Goal: Task Accomplishment & Management: Complete application form

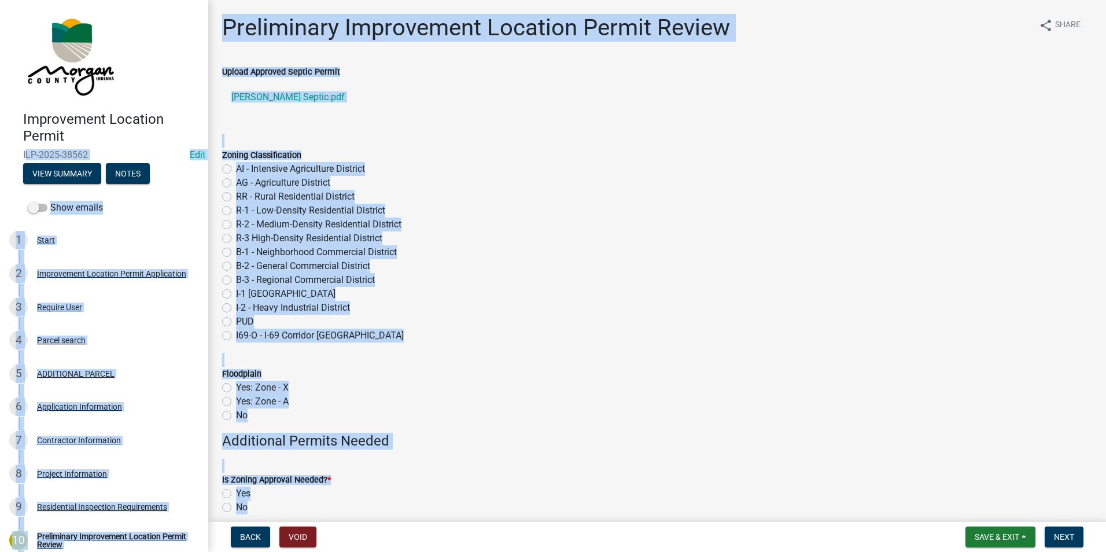
click at [798, 146] on form "Zoning Classification AI - Intensive Agriculture District AG - Agriculture Dist…" at bounding box center [657, 238] width 870 height 208
click at [429, 121] on wm-data-entity-input "Upload Approved Septic Permit Ricks Septic.pdf" at bounding box center [657, 95] width 870 height 60
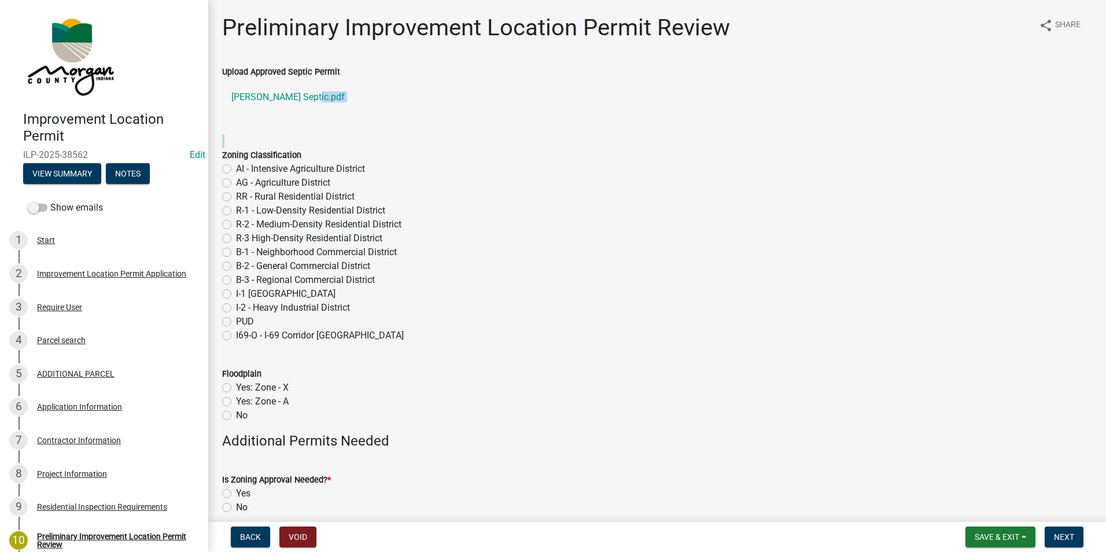
drag, startPoint x: 429, startPoint y: 121, endPoint x: 398, endPoint y: 147, distance: 40.6
click at [418, 131] on wm-data-entity-input-list "Upload Approved Septic Permit Ricks Septic.pdf Zoning Classification AI - Inten…" at bounding box center [657, 501] width 870 height 873
click at [382, 127] on wm-data-entity-input-list "Upload Approved Septic Permit Ricks Septic.pdf Zoning Classification AI - Inten…" at bounding box center [657, 501] width 870 height 873
click at [969, 538] on button "Save & Exit" at bounding box center [1000, 536] width 70 height 21
click at [985, 511] on button "Save & Exit" at bounding box center [989, 507] width 93 height 28
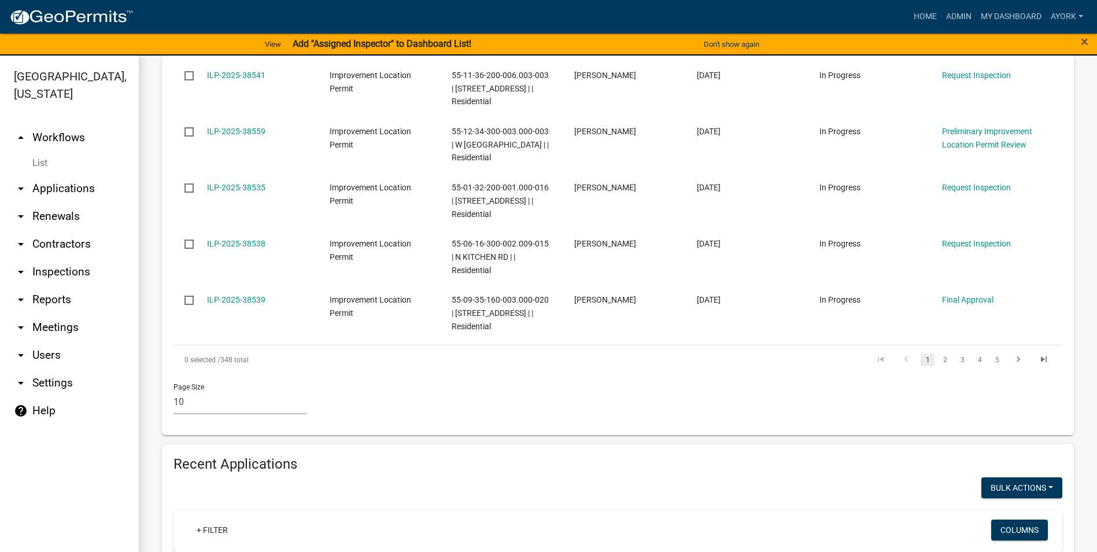
scroll to position [810, 0]
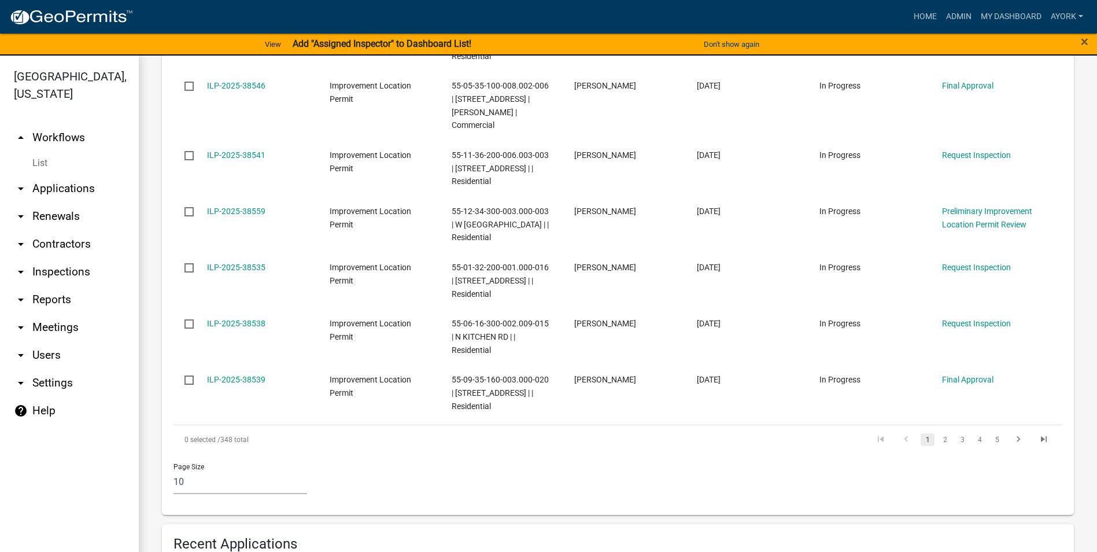
scroll to position [463, 0]
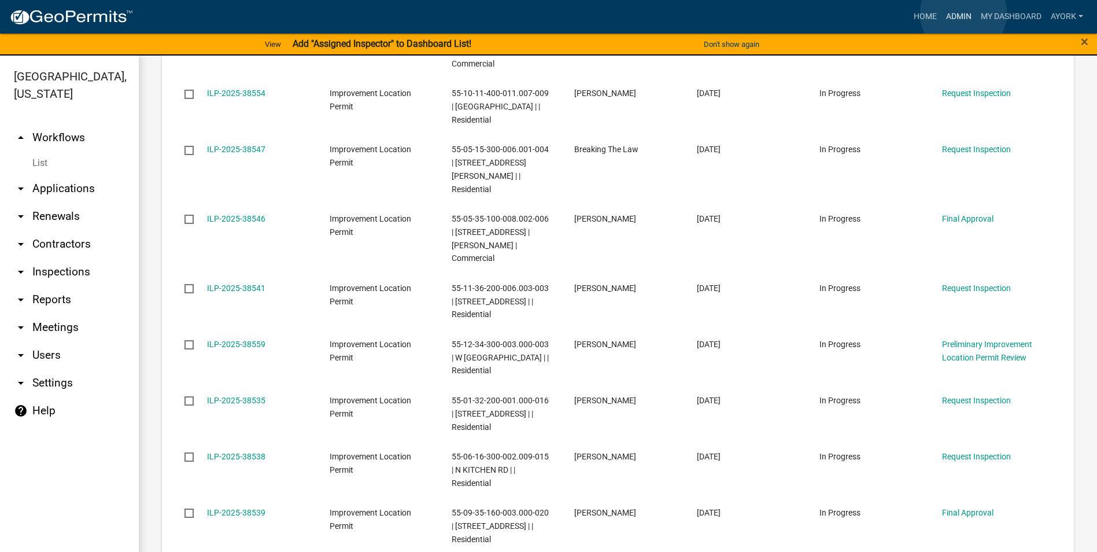
click at [963, 13] on link "Admin" at bounding box center [958, 17] width 35 height 22
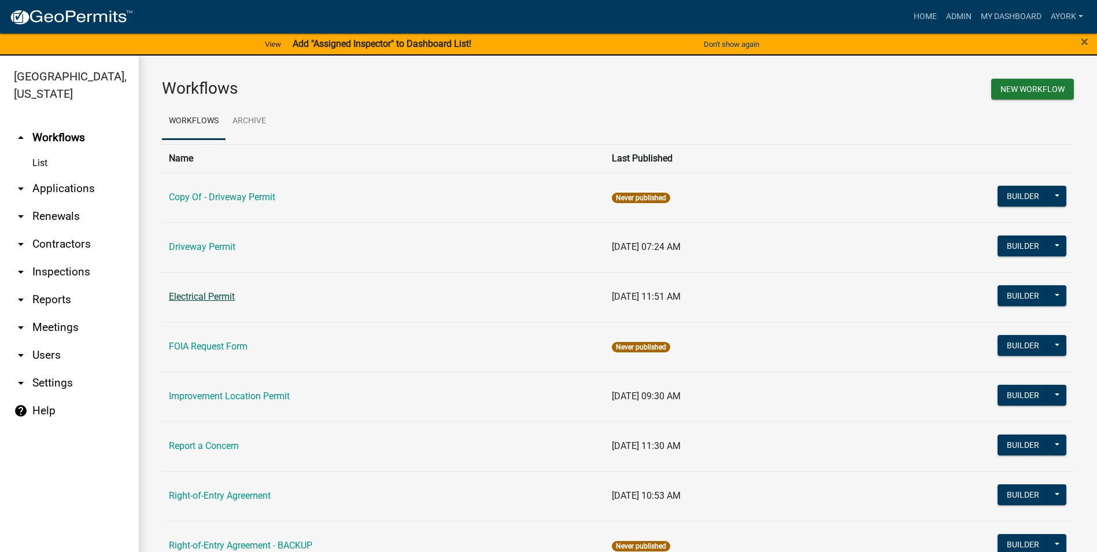
click at [208, 296] on link "Electrical Permit" at bounding box center [202, 296] width 66 height 11
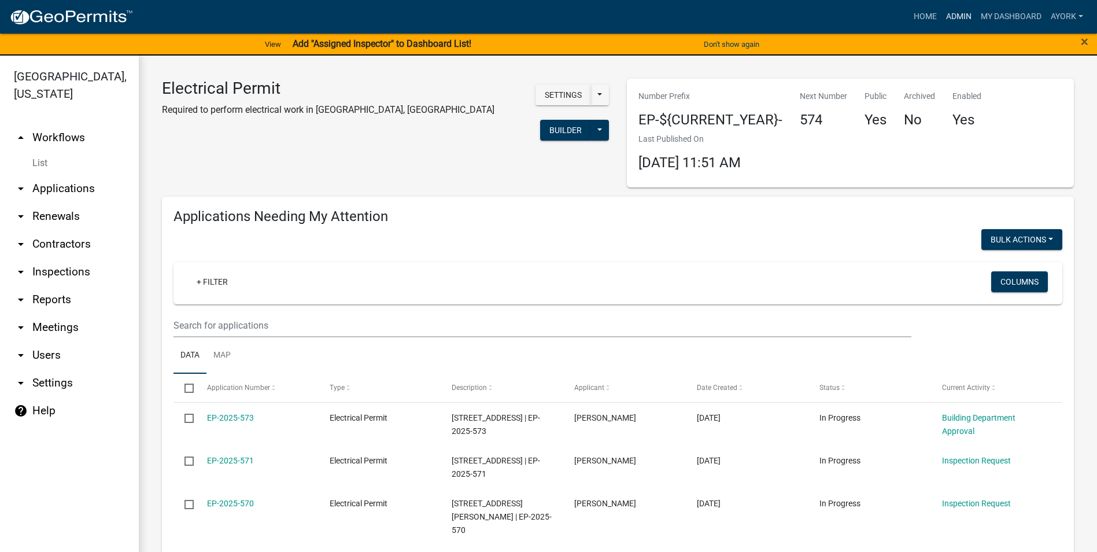
click at [945, 17] on link "Admin" at bounding box center [958, 17] width 35 height 22
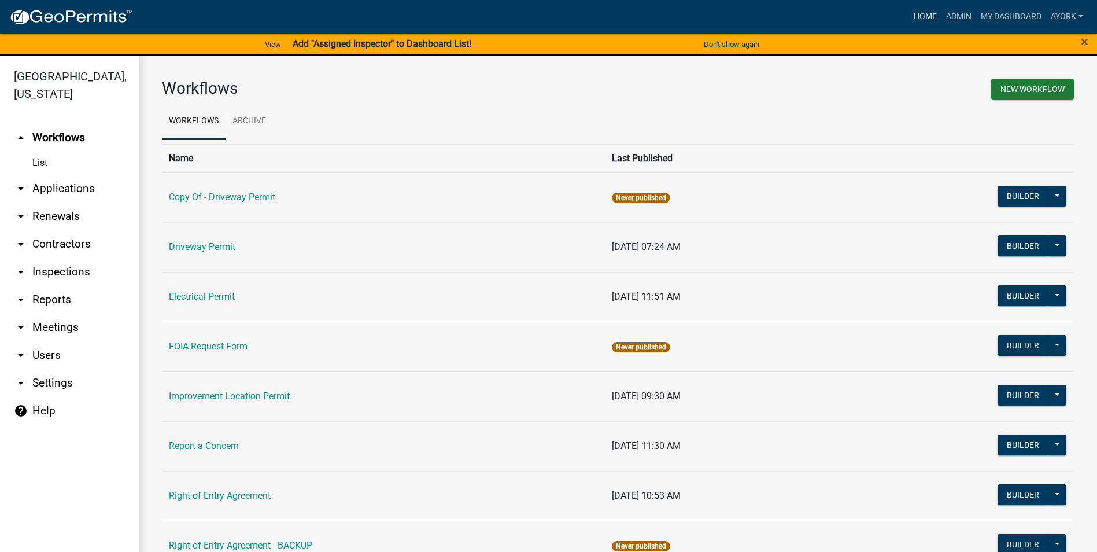
click at [923, 16] on link "Home" at bounding box center [925, 17] width 32 height 22
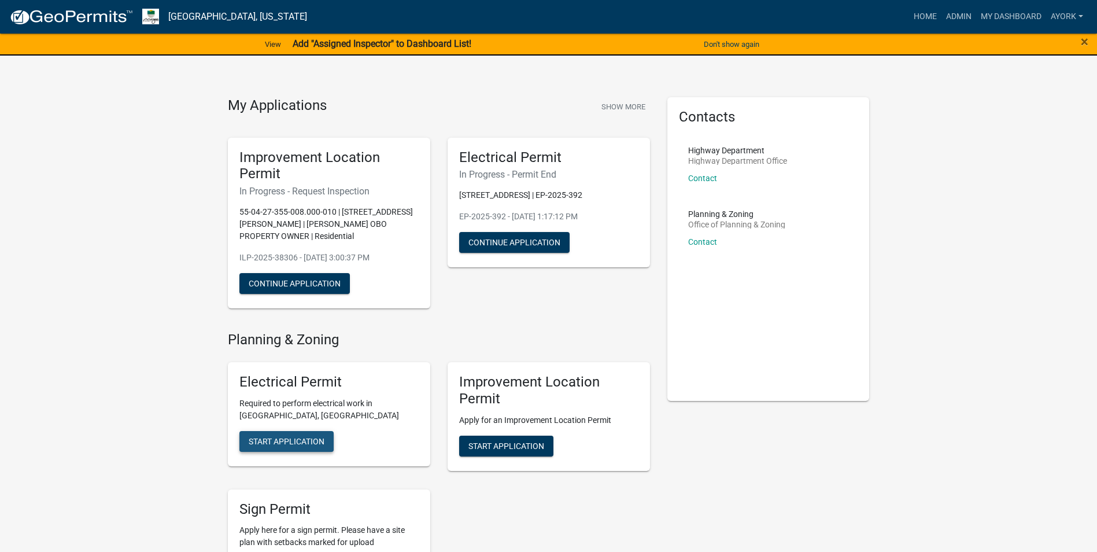
click at [308, 431] on button "Start Application" at bounding box center [286, 441] width 94 height 21
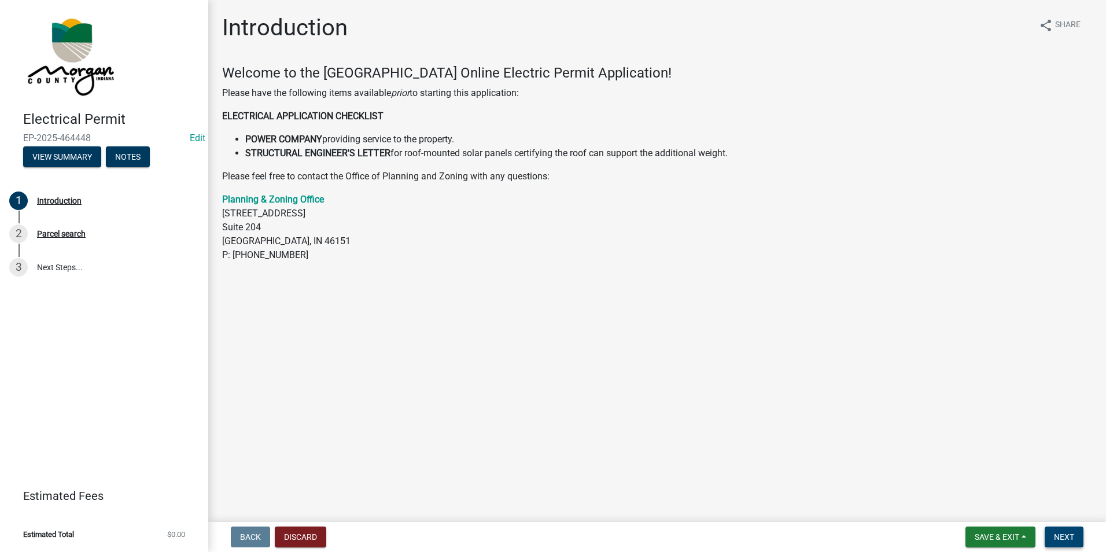
click at [1066, 535] on span "Next" at bounding box center [1064, 536] width 20 height 9
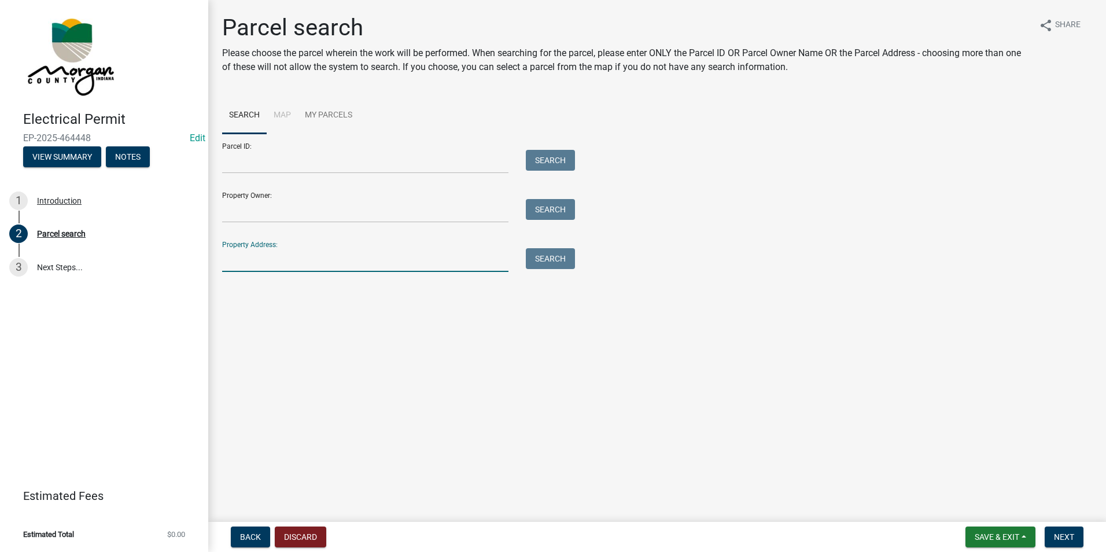
click at [293, 259] on input "Property Address:" at bounding box center [365, 260] width 286 height 24
type input "583"
click at [560, 254] on button "Search" at bounding box center [550, 258] width 49 height 21
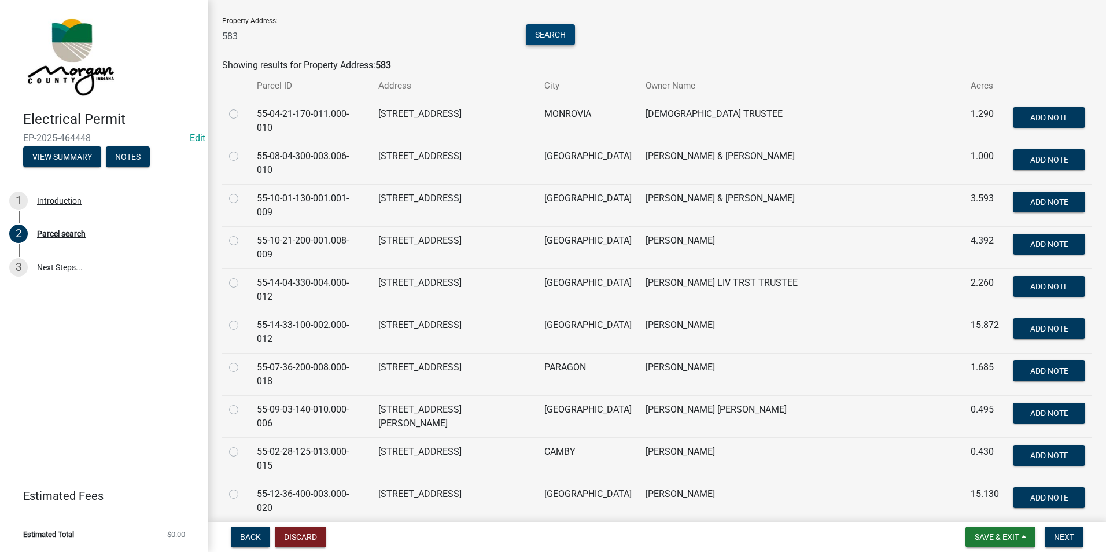
scroll to position [231, 0]
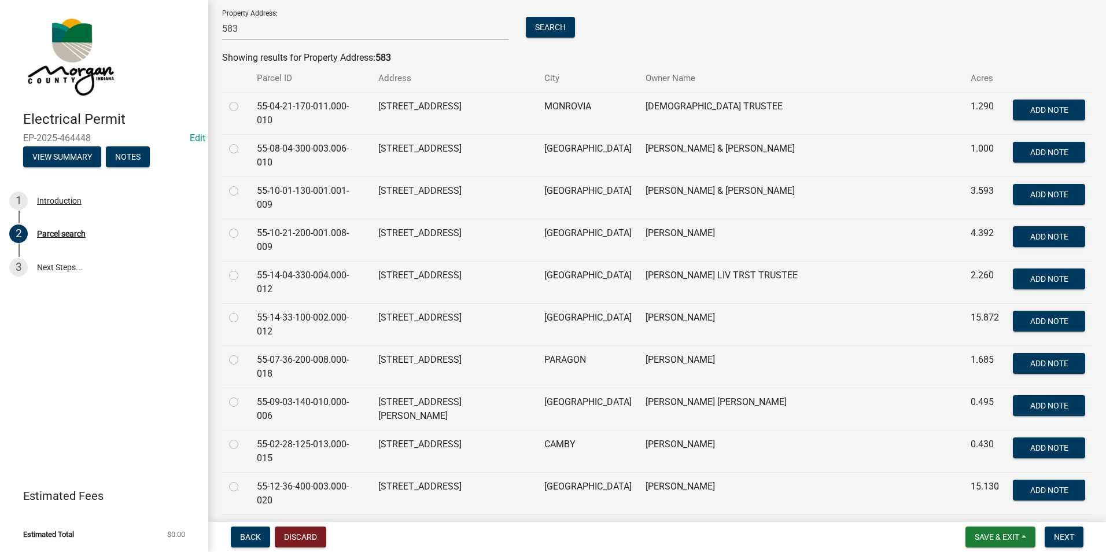
click at [243, 353] on label at bounding box center [243, 353] width 0 height 0
click at [243, 353] on input "radio" at bounding box center [247, 357] width 8 height 8
radio input "true"
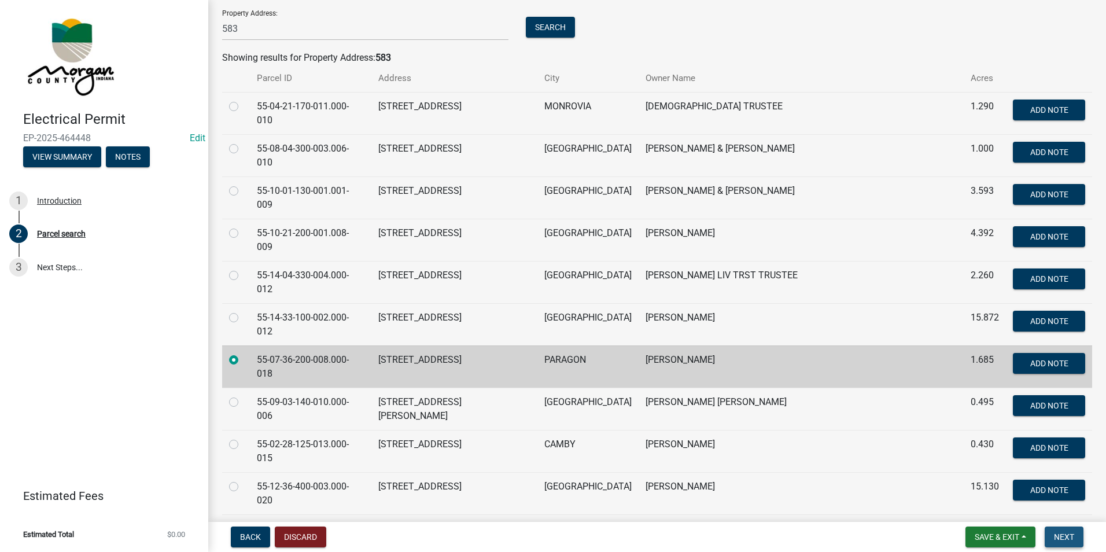
click at [1064, 545] on button "Next" at bounding box center [1063, 536] width 39 height 21
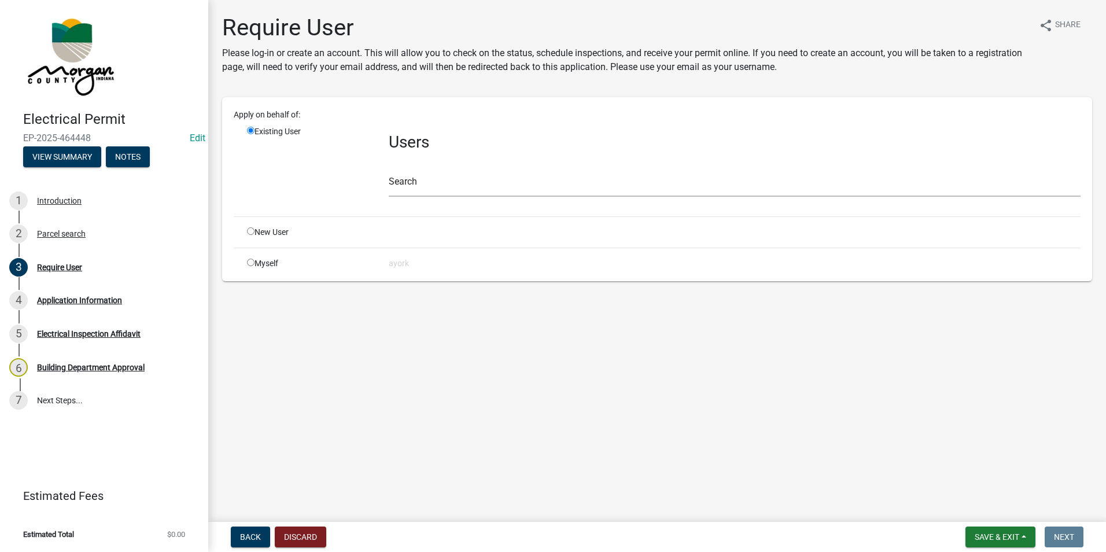
click at [252, 232] on input "radio" at bounding box center [251, 231] width 8 height 8
radio input "true"
radio input "false"
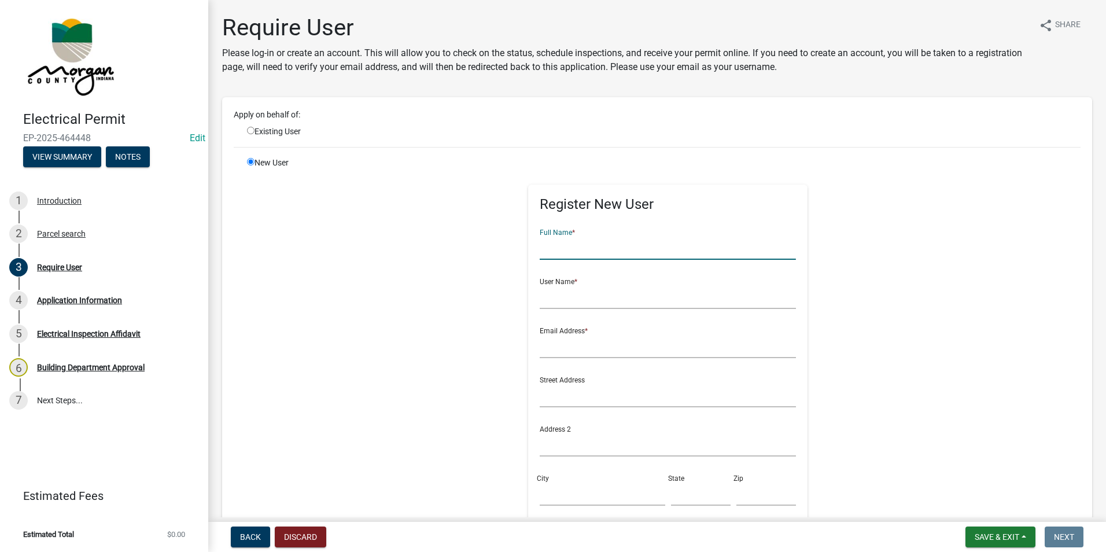
click at [562, 255] on input "text" at bounding box center [668, 248] width 256 height 24
type input "[PERSON_NAME]"
click at [554, 291] on input "text" at bounding box center [668, 297] width 256 height 24
type input "jeremysnyder"
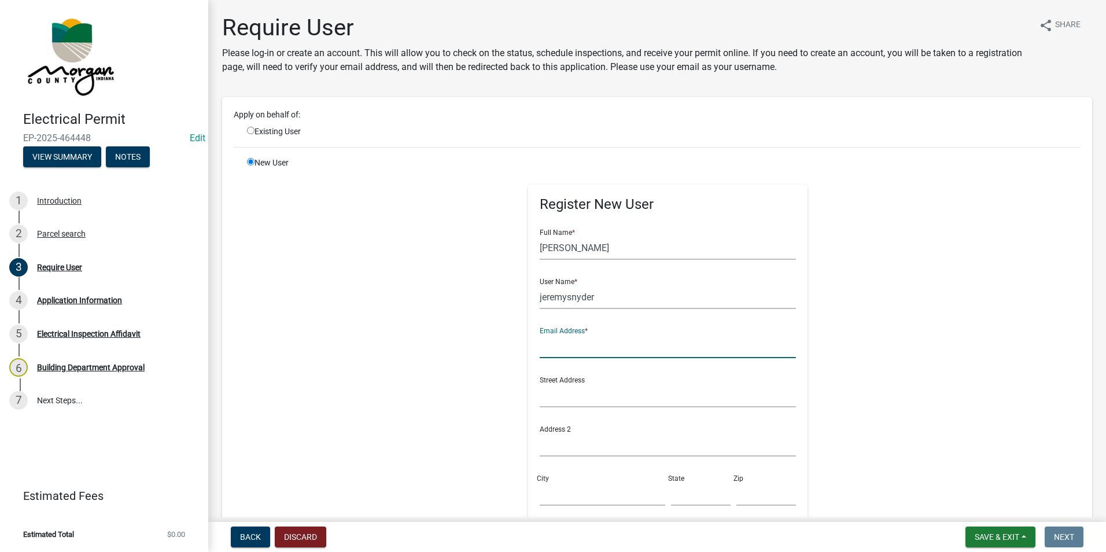
click at [569, 342] on input "text" at bounding box center [668, 346] width 256 height 24
type input "[EMAIL_ADDRESS][DOMAIN_NAME]"
click at [553, 393] on input "text" at bounding box center [668, 395] width 256 height 24
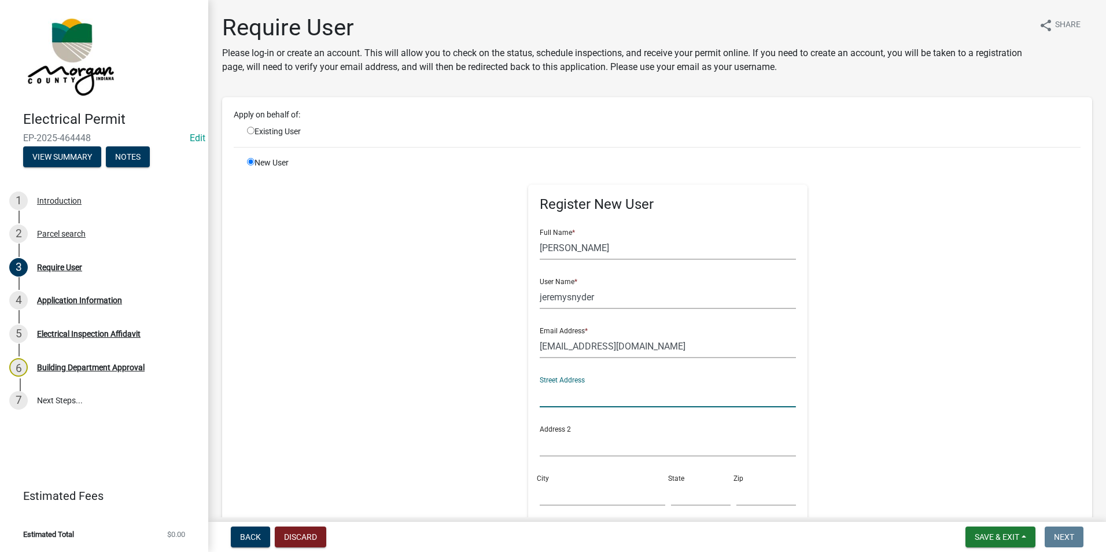
scroll to position [58, 0]
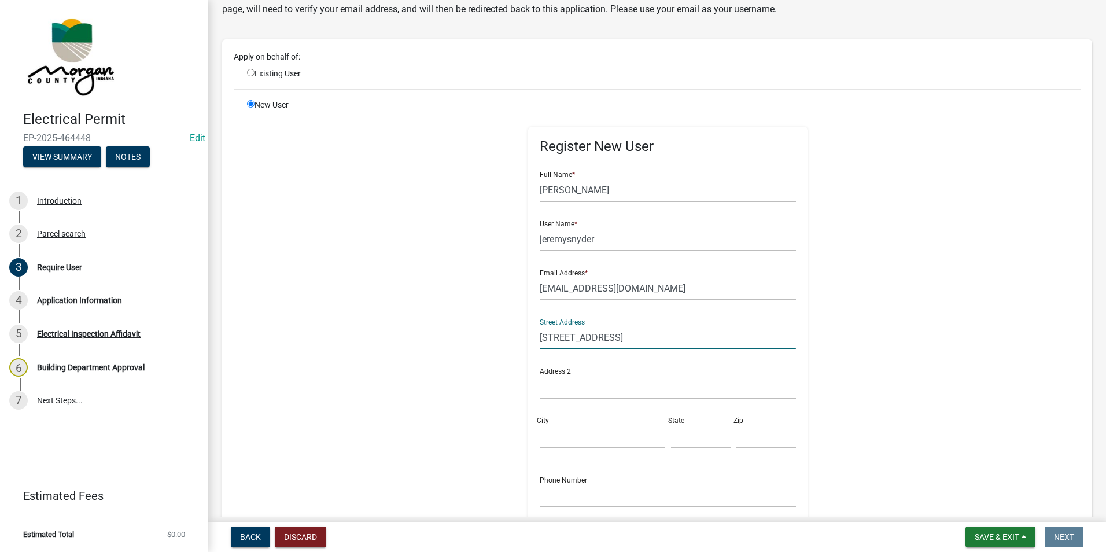
type input "583 N Letterman Rd"
type input "Paragonn"
type input "in"
type input "46166"
drag, startPoint x: 670, startPoint y: 436, endPoint x: 628, endPoint y: 427, distance: 42.5
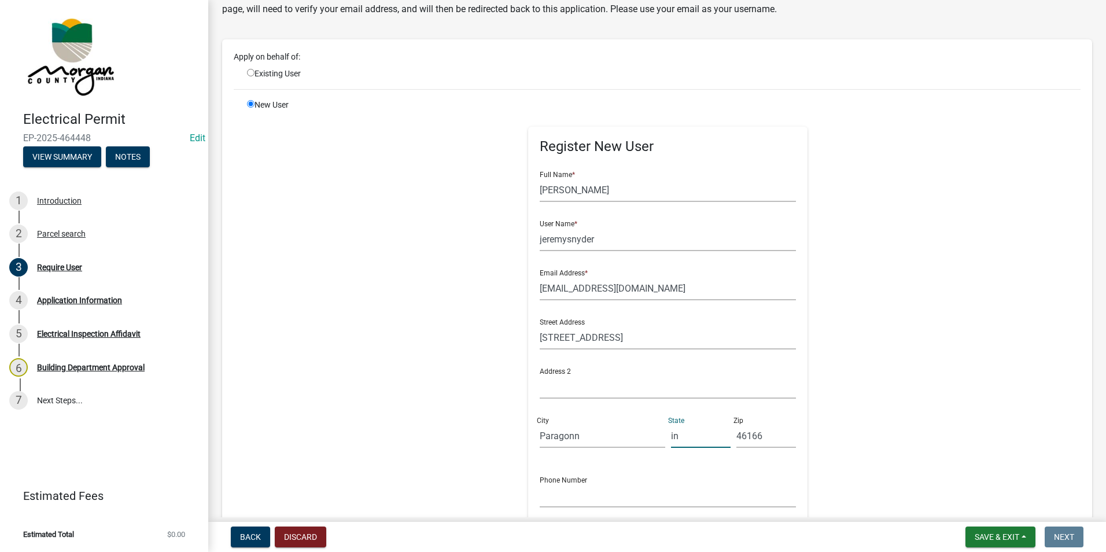
click at [628, 427] on div "Street Address 583 N Letterman Rd Address 2 City Paragonn State in Zip 46166" at bounding box center [668, 382] width 262 height 147
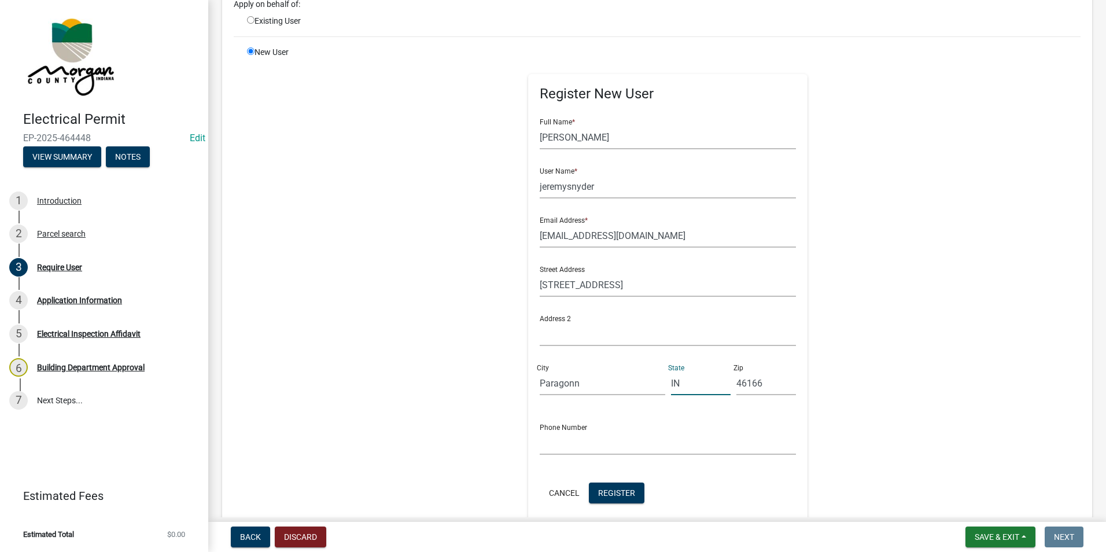
scroll to position [231, 0]
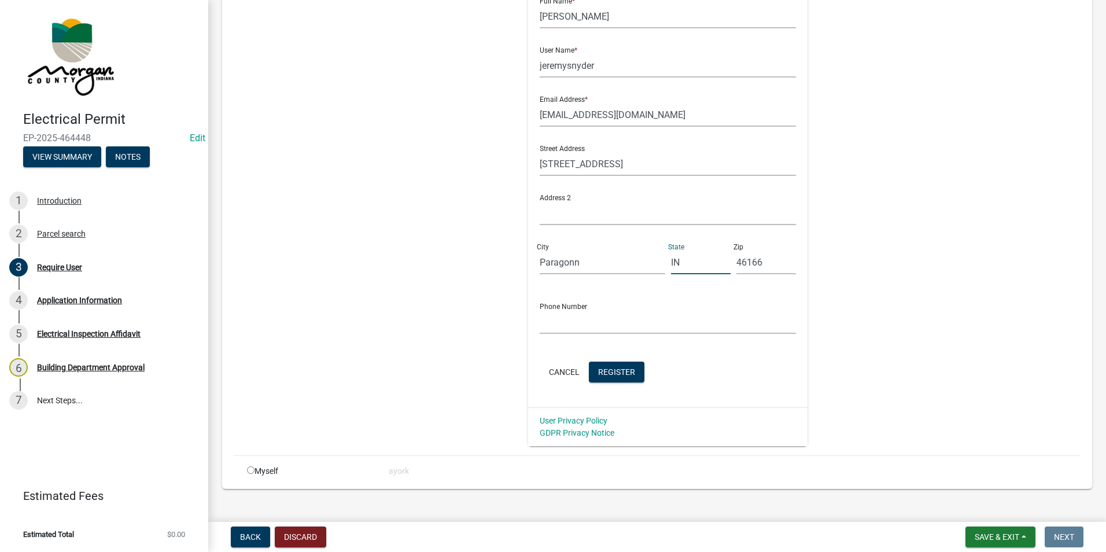
type input "IN"
click at [588, 319] on input "text" at bounding box center [668, 322] width 256 height 24
type input "3176701716"
click at [622, 371] on span "Register" at bounding box center [616, 371] width 37 height 9
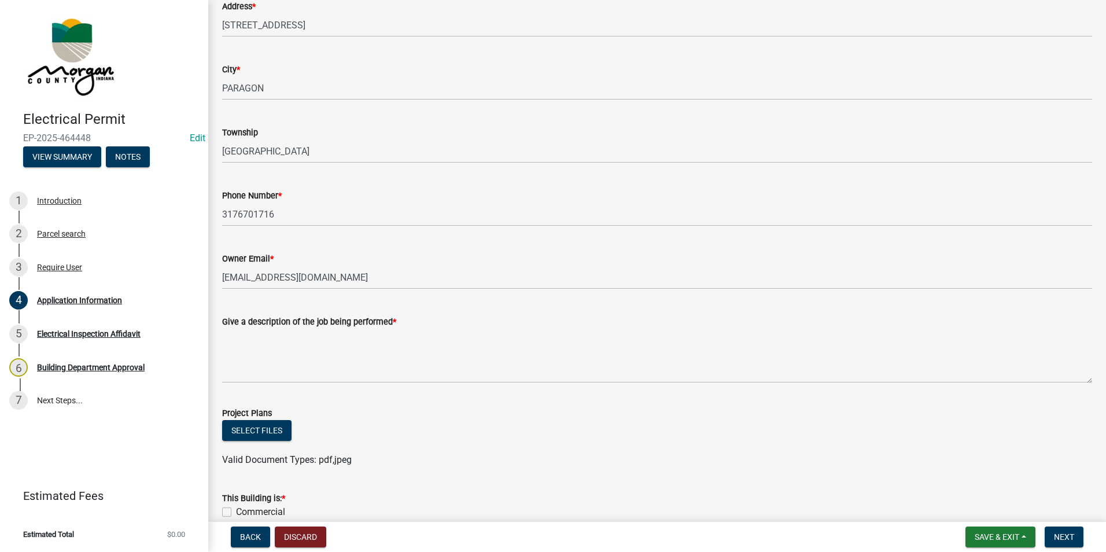
scroll to position [289, 0]
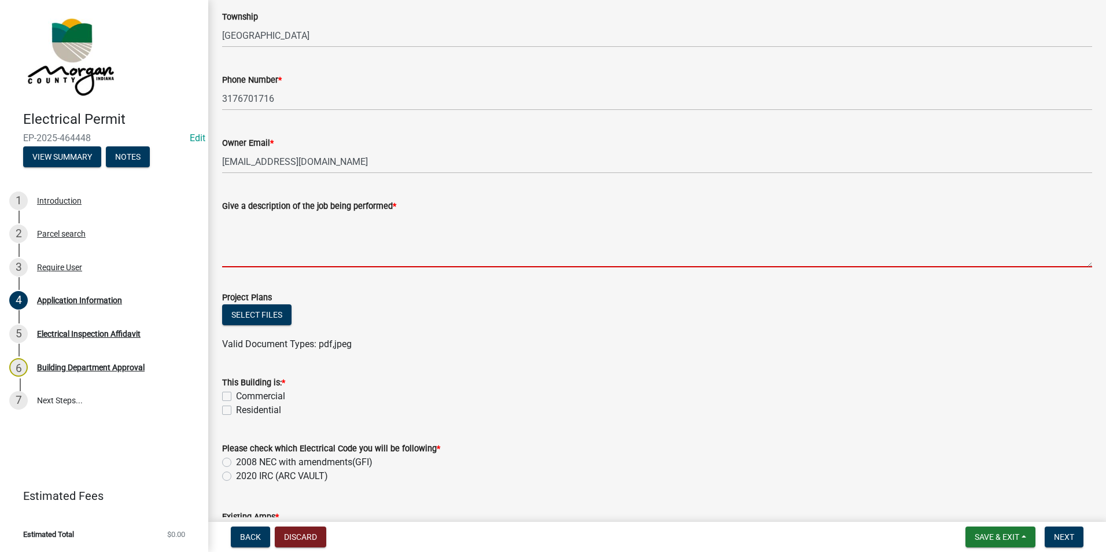
click at [328, 228] on textarea "Give a description of the job being performed *" at bounding box center [657, 240] width 870 height 54
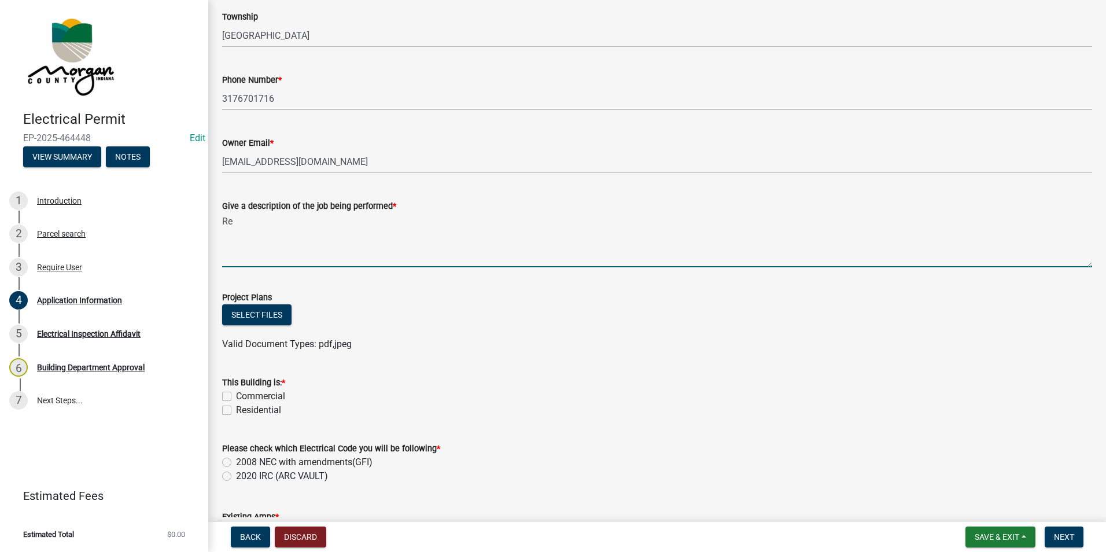
type textarea "R"
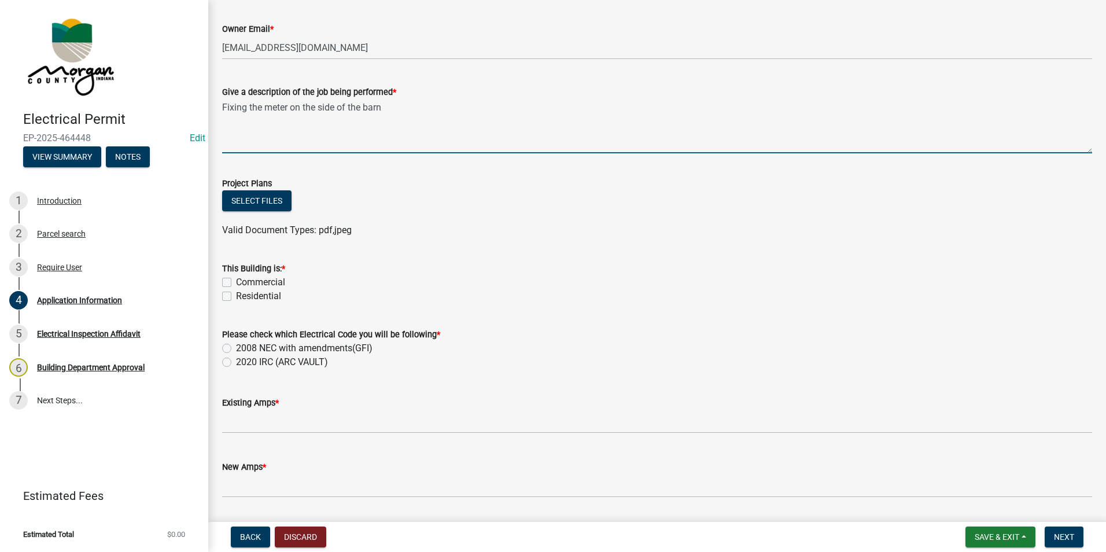
scroll to position [405, 0]
type textarea "Fixing the meter on the side of the barn"
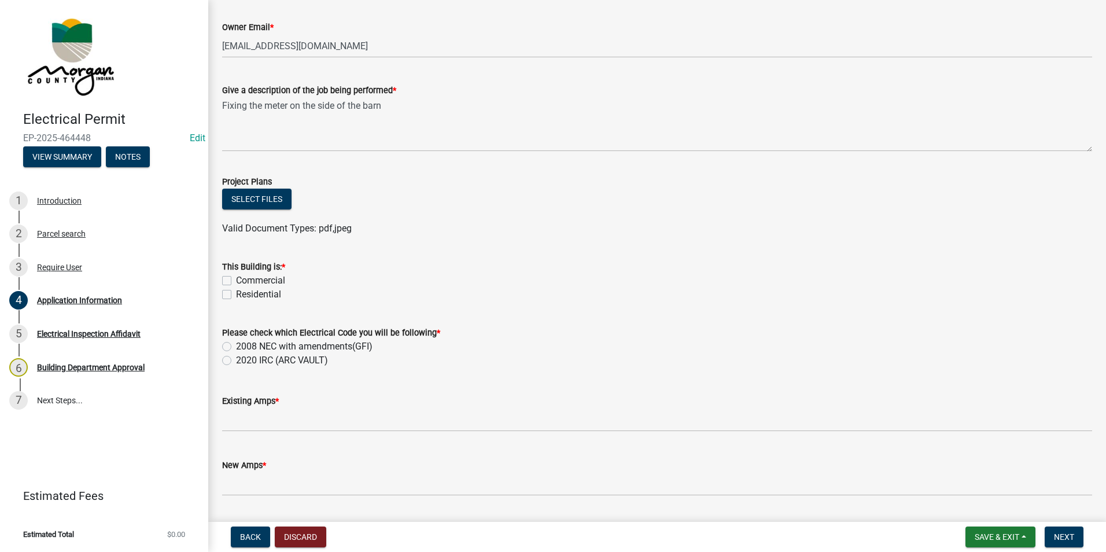
click at [228, 287] on div "Commercial" at bounding box center [657, 281] width 870 height 14
click at [236, 292] on label "Residential" at bounding box center [258, 294] width 45 height 14
click at [236, 292] on input "Residential" at bounding box center [240, 291] width 8 height 8
checkbox input "true"
checkbox input "false"
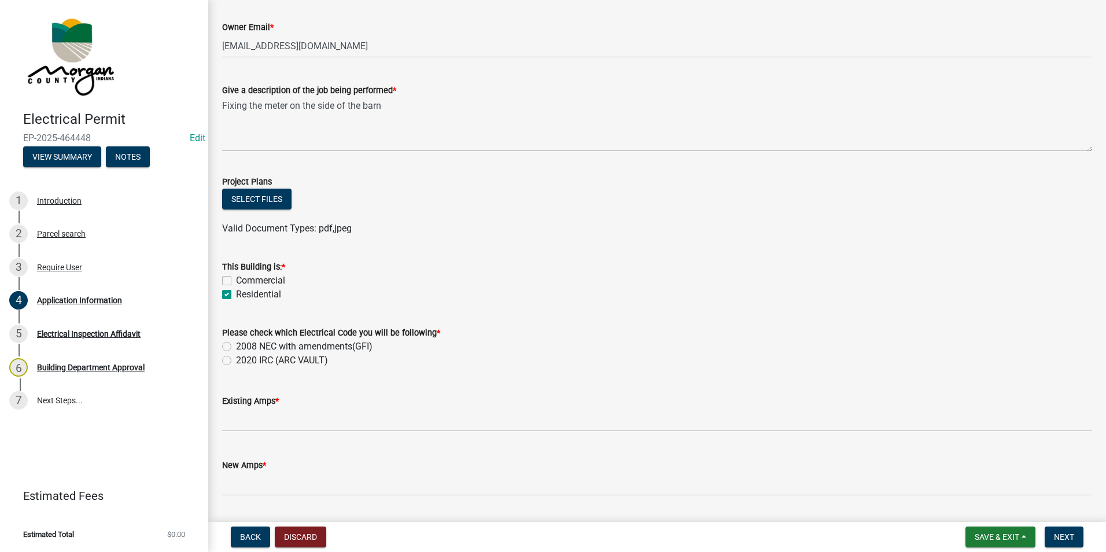
checkbox input "true"
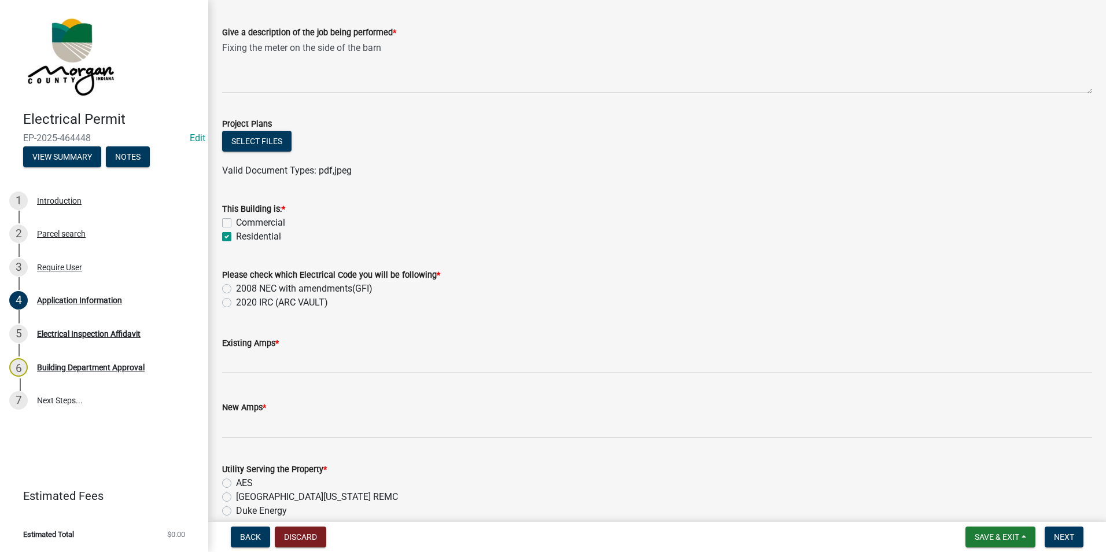
click at [236, 289] on label "2008 NEC with amendments(GFI)" at bounding box center [304, 289] width 136 height 14
click at [236, 289] on input "2008 NEC with amendments(GFI)" at bounding box center [240, 286] width 8 height 8
radio input "true"
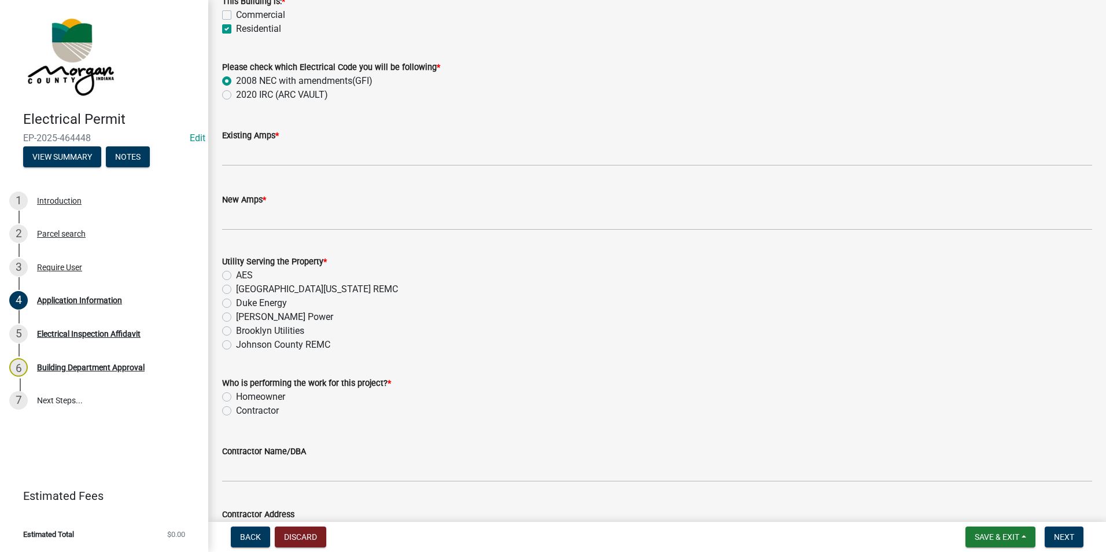
scroll to position [694, 0]
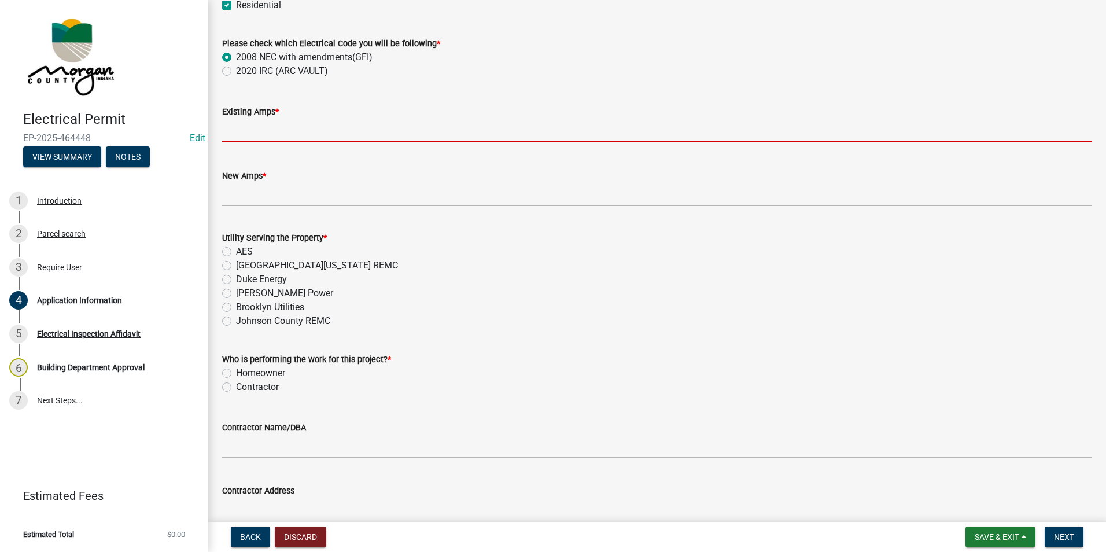
click at [292, 127] on input "text" at bounding box center [657, 131] width 870 height 24
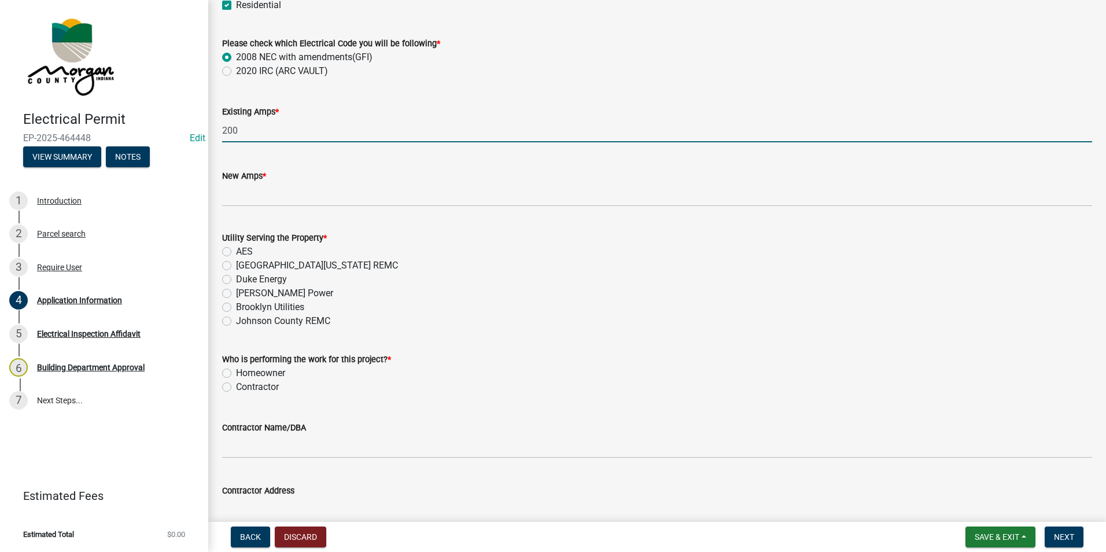
type input "200"
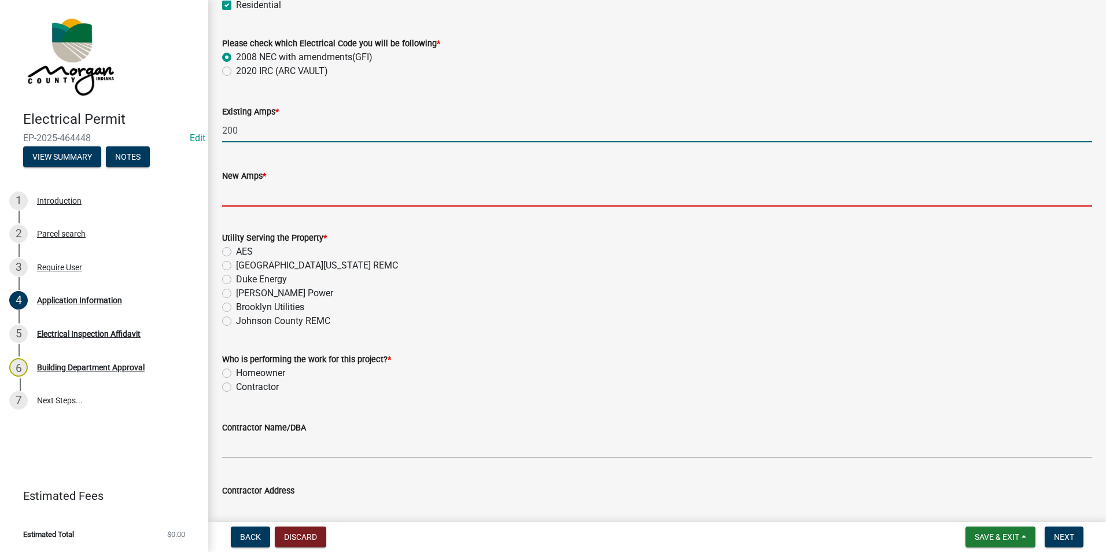
click at [287, 189] on input "text" at bounding box center [657, 195] width 870 height 24
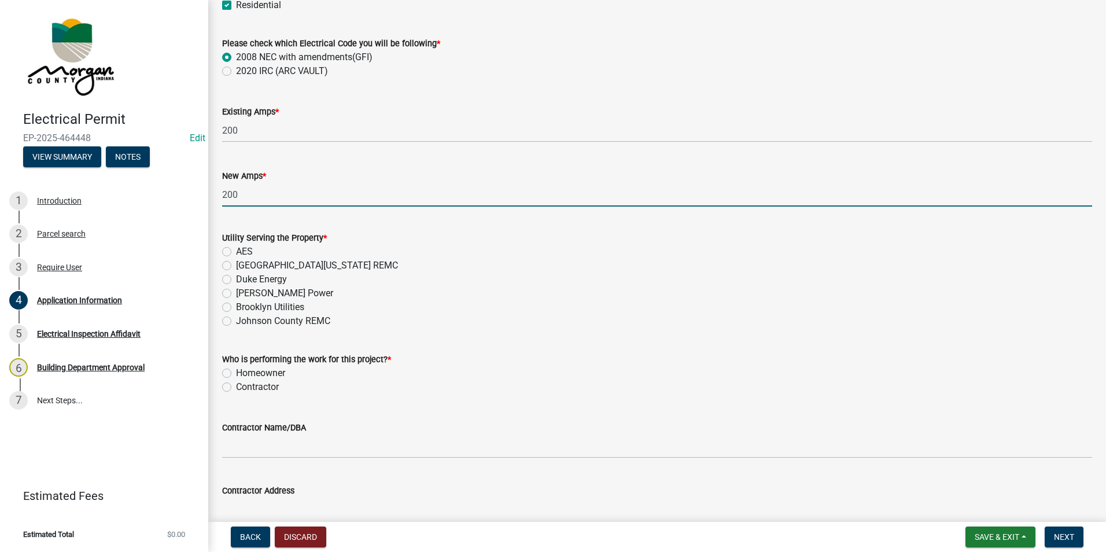
type input "200"
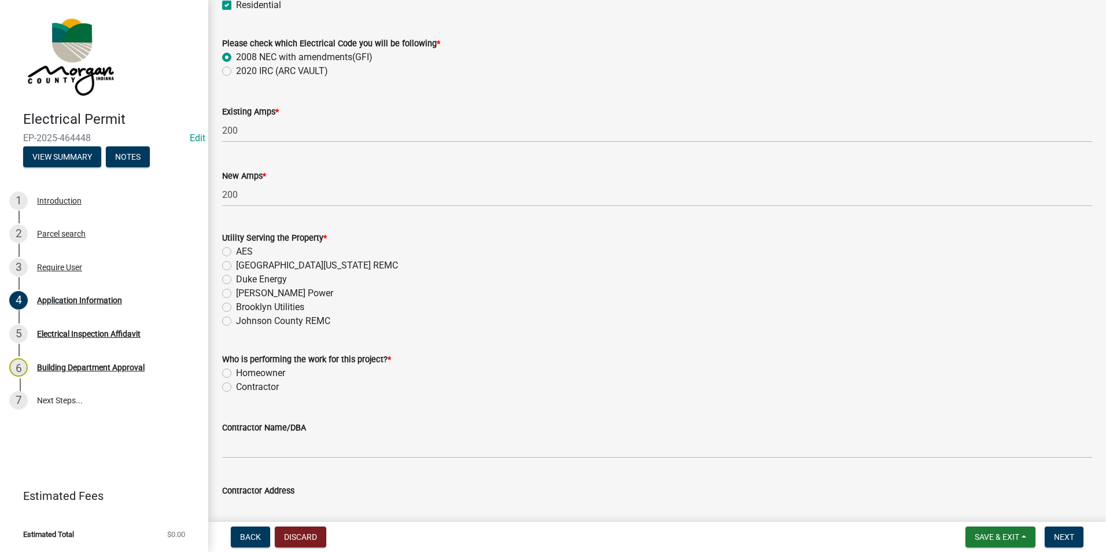
click at [236, 263] on label "[GEOGRAPHIC_DATA][US_STATE] REMC" at bounding box center [317, 265] width 162 height 14
click at [236, 263] on input "[GEOGRAPHIC_DATA][US_STATE] REMC" at bounding box center [240, 262] width 8 height 8
radio input "true"
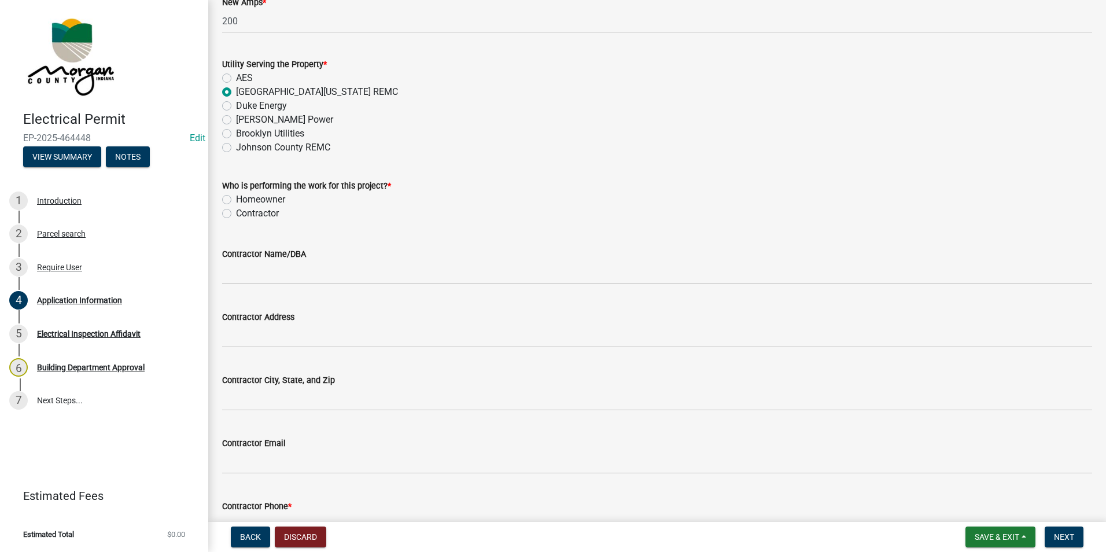
click at [236, 201] on label "Homeowner" at bounding box center [260, 200] width 49 height 14
click at [236, 200] on input "Homeowner" at bounding box center [240, 197] width 8 height 8
radio input "true"
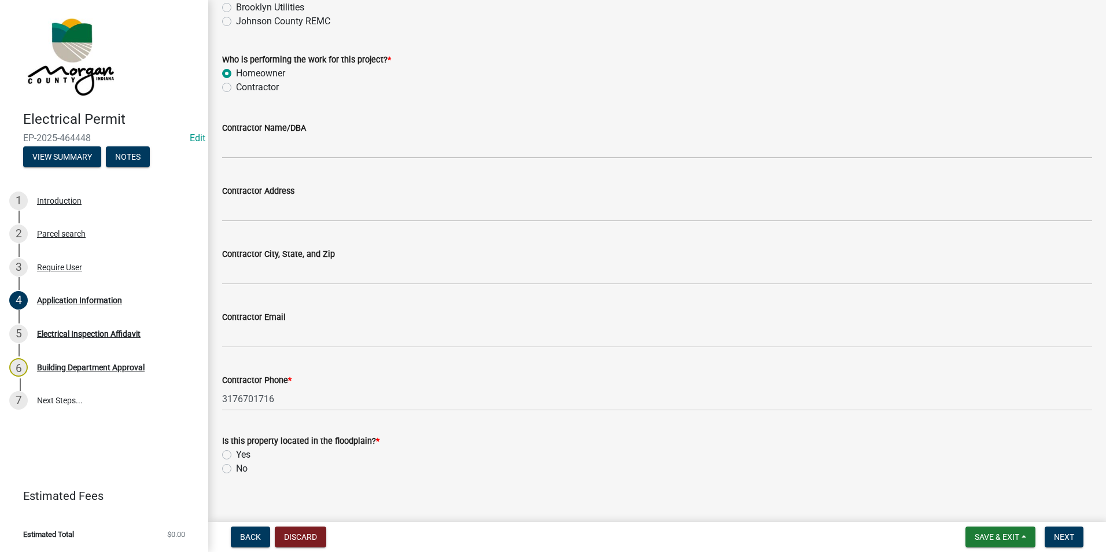
scroll to position [1007, 0]
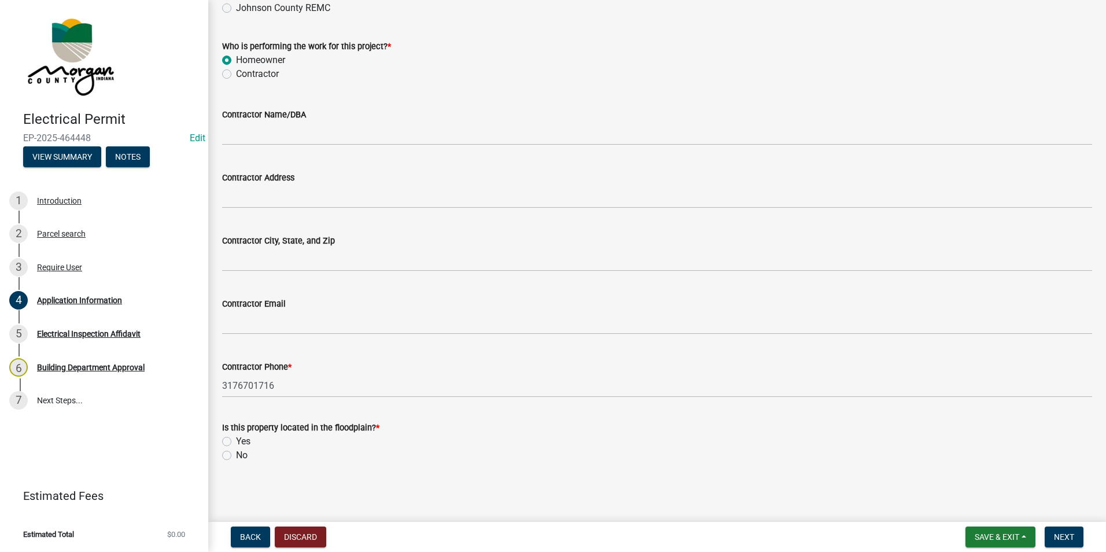
click at [236, 453] on label "No" at bounding box center [242, 455] width 12 height 14
click at [236, 453] on input "No" at bounding box center [240, 452] width 8 height 8
radio input "true"
click at [1068, 537] on span "Next" at bounding box center [1064, 536] width 20 height 9
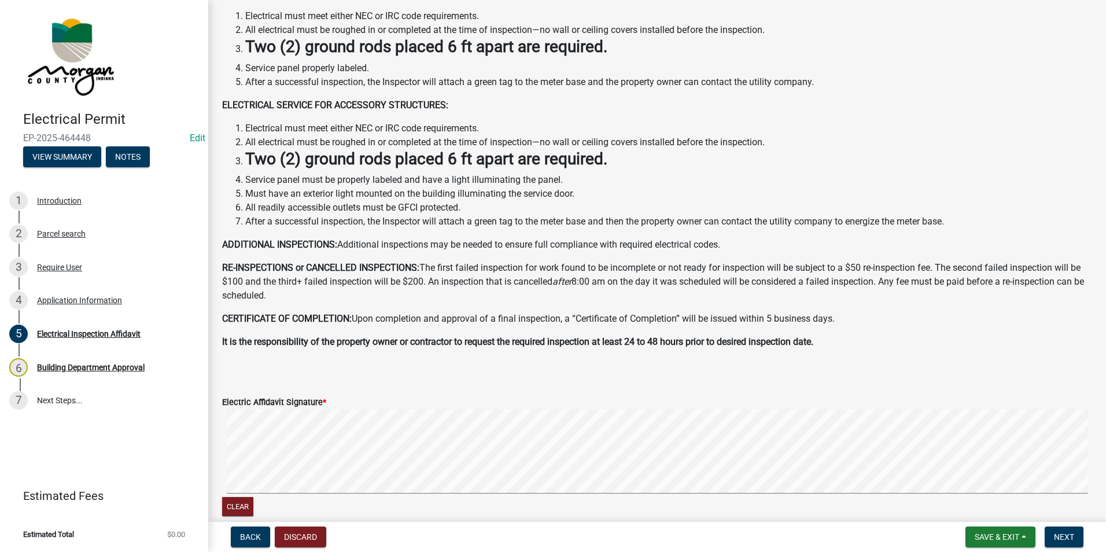
scroll to position [116, 0]
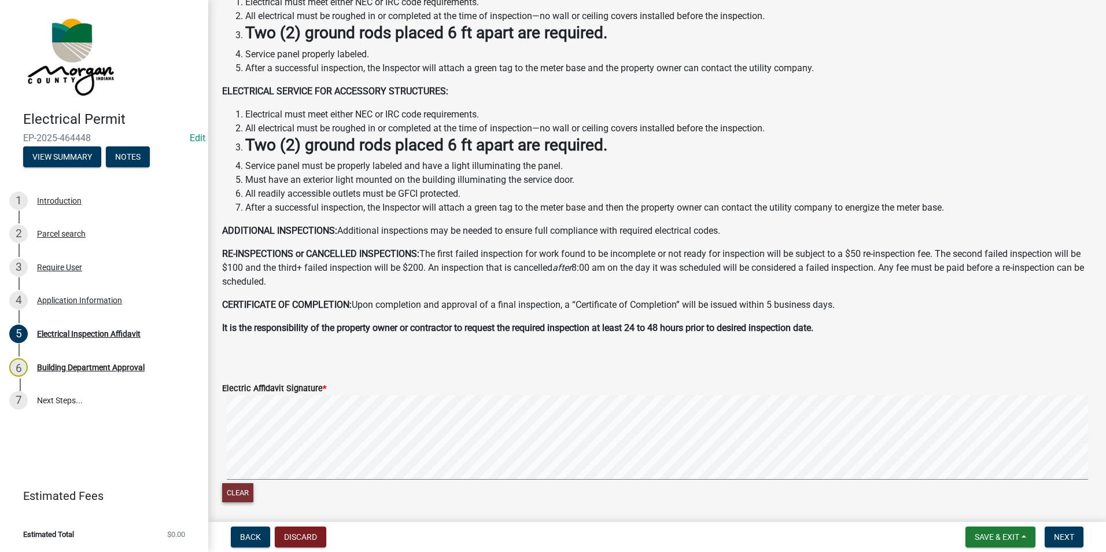
click at [239, 500] on button "Clear" at bounding box center [237, 492] width 31 height 19
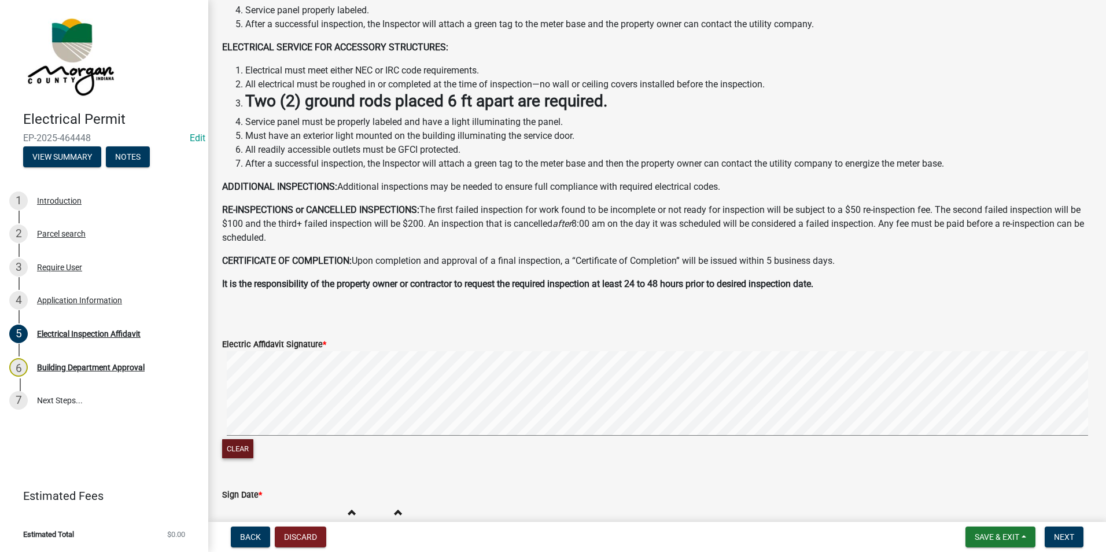
scroll to position [173, 0]
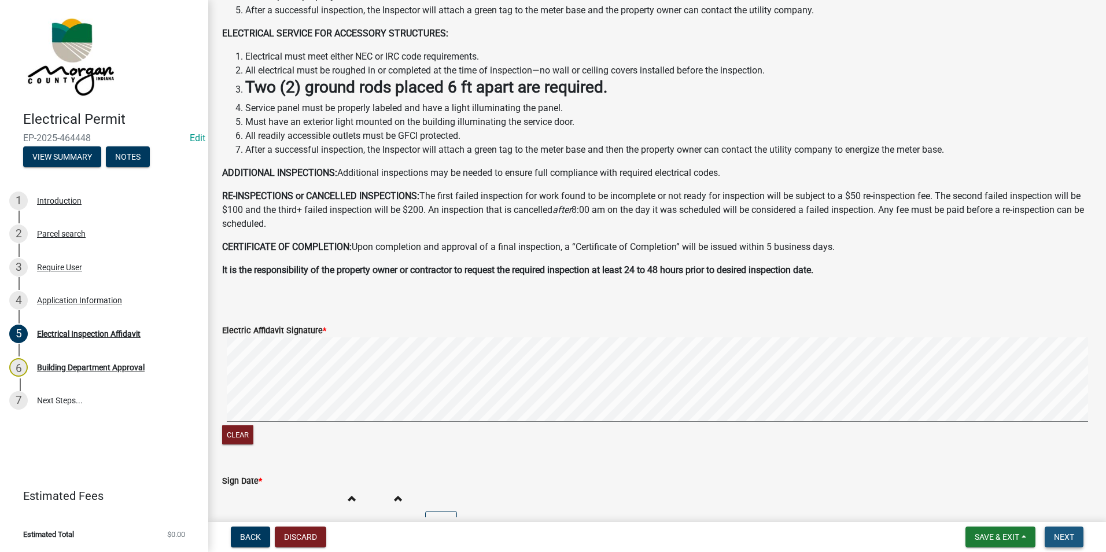
click at [1072, 530] on button "Next" at bounding box center [1063, 536] width 39 height 21
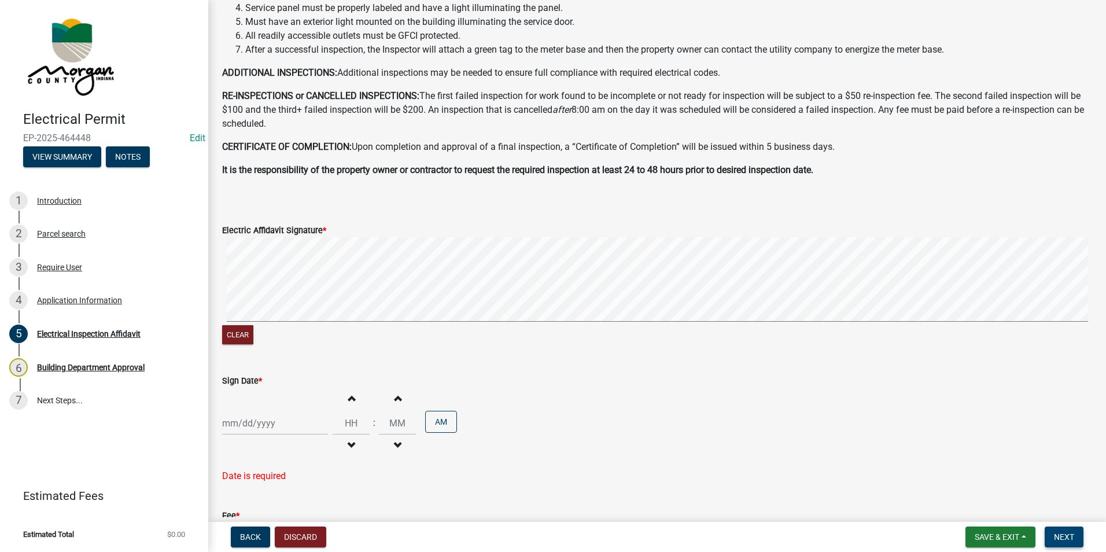
scroll to position [357, 0]
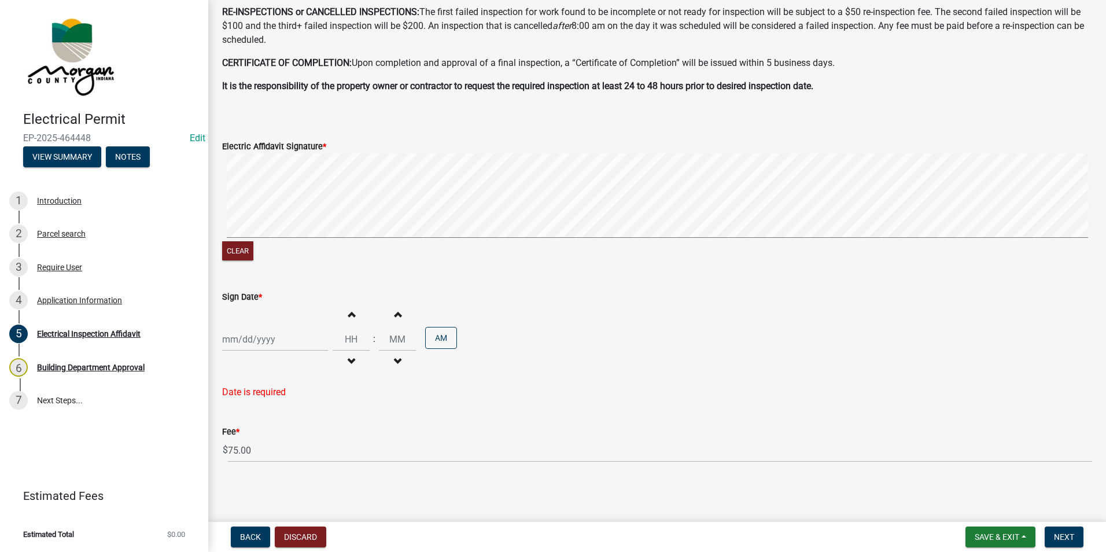
click at [303, 347] on div at bounding box center [275, 339] width 106 height 24
select select "8"
select select "2025"
click at [312, 438] on div "15" at bounding box center [307, 438] width 19 height 19
type input "[DATE]"
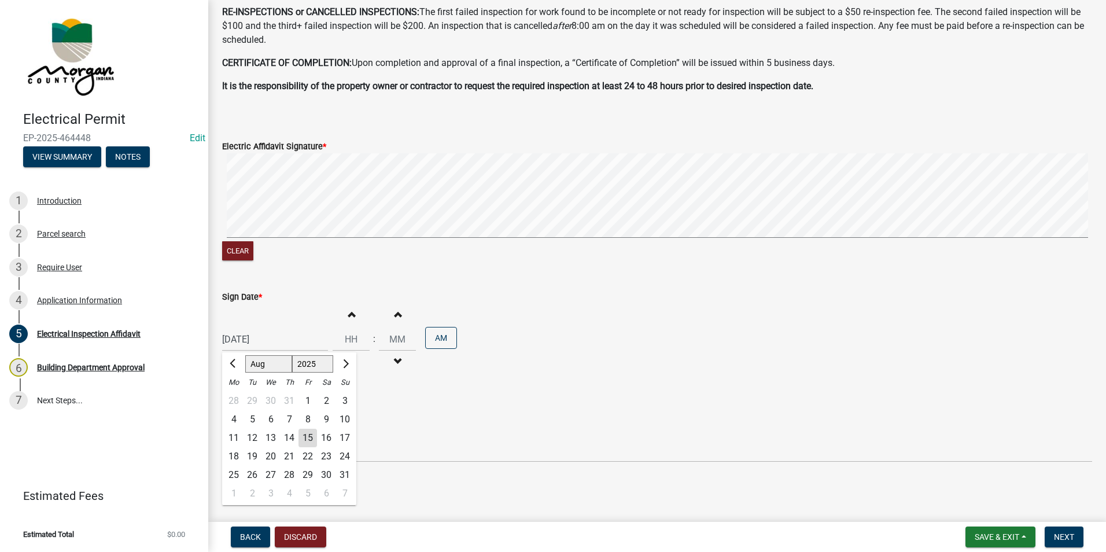
scroll to position [334, 0]
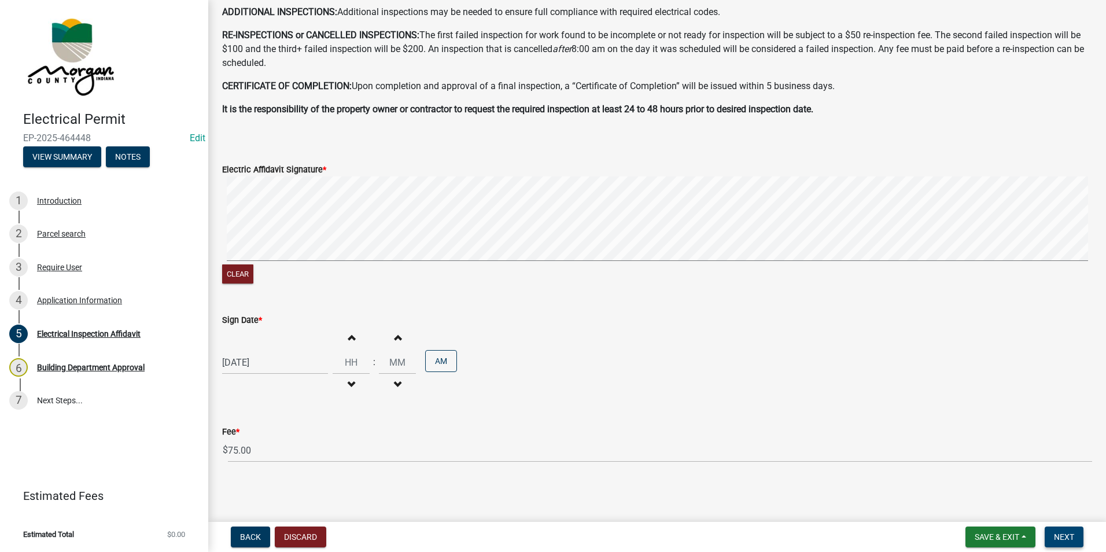
click at [1067, 539] on span "Next" at bounding box center [1064, 536] width 20 height 9
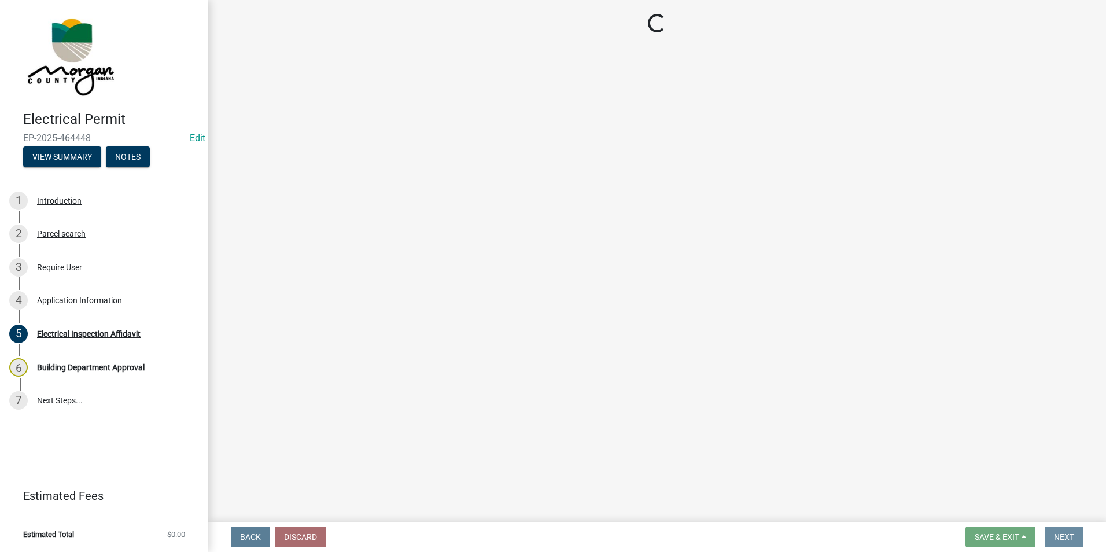
scroll to position [0, 0]
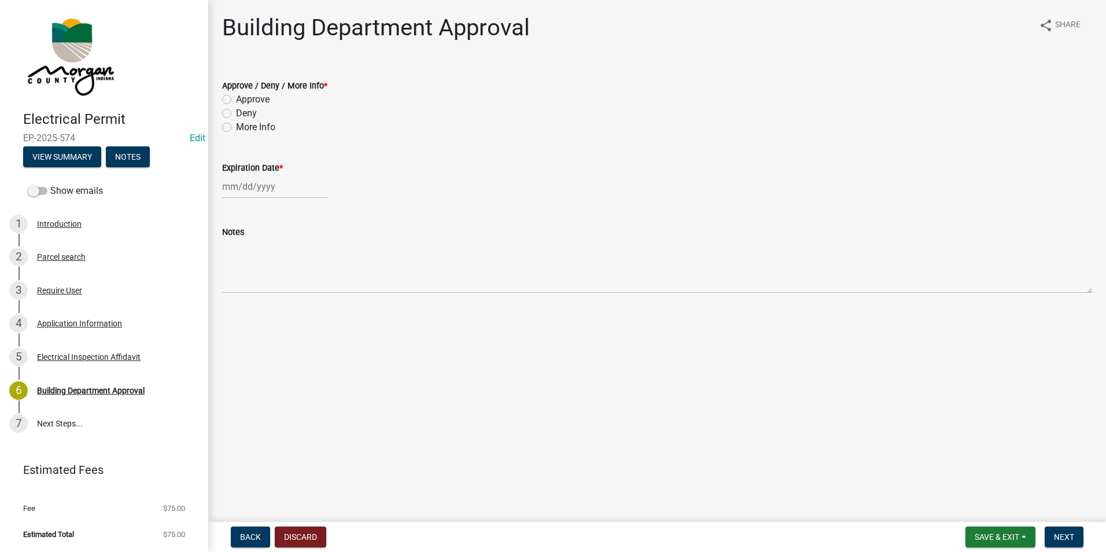
click at [236, 96] on label "Approve" at bounding box center [253, 100] width 34 height 14
click at [236, 96] on input "Approve" at bounding box center [240, 97] width 8 height 8
radio input "true"
click at [246, 183] on div at bounding box center [275, 187] width 106 height 24
select select "8"
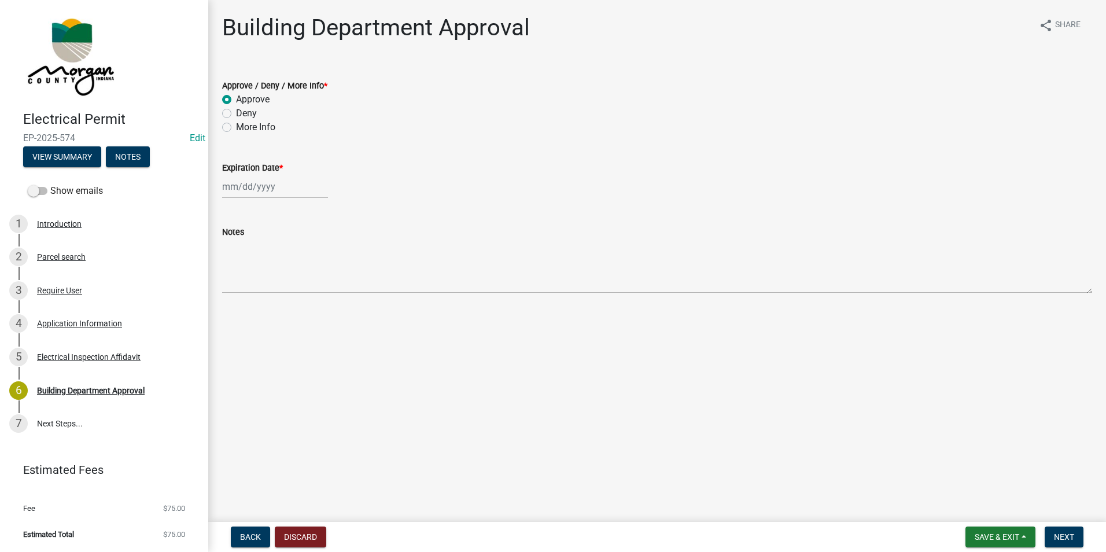
select select "2025"
click at [315, 285] on div "15" at bounding box center [307, 285] width 19 height 19
type input "[DATE]"
click at [1051, 531] on button "Next" at bounding box center [1063, 536] width 39 height 21
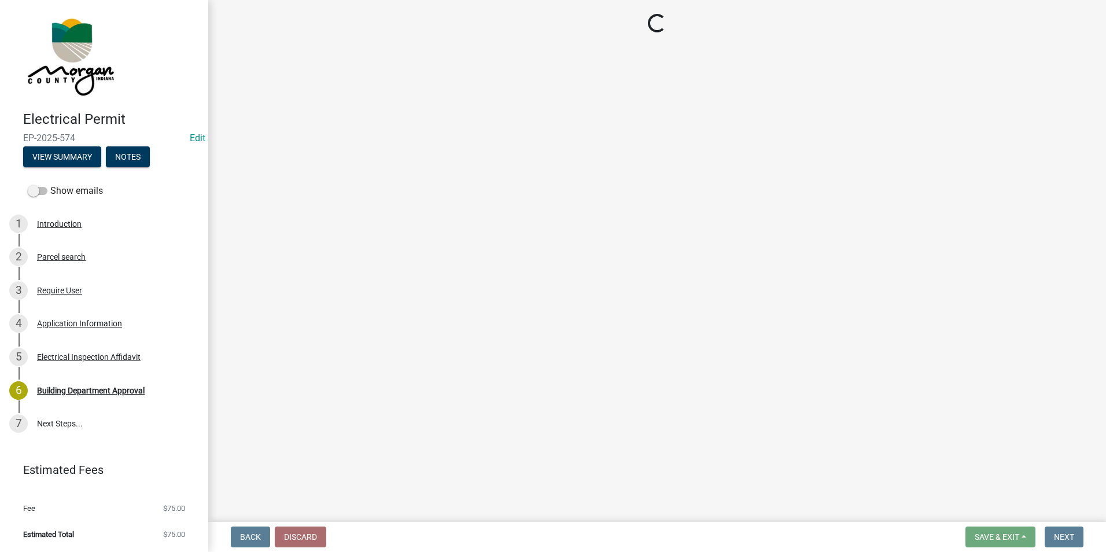
select select "3: 3"
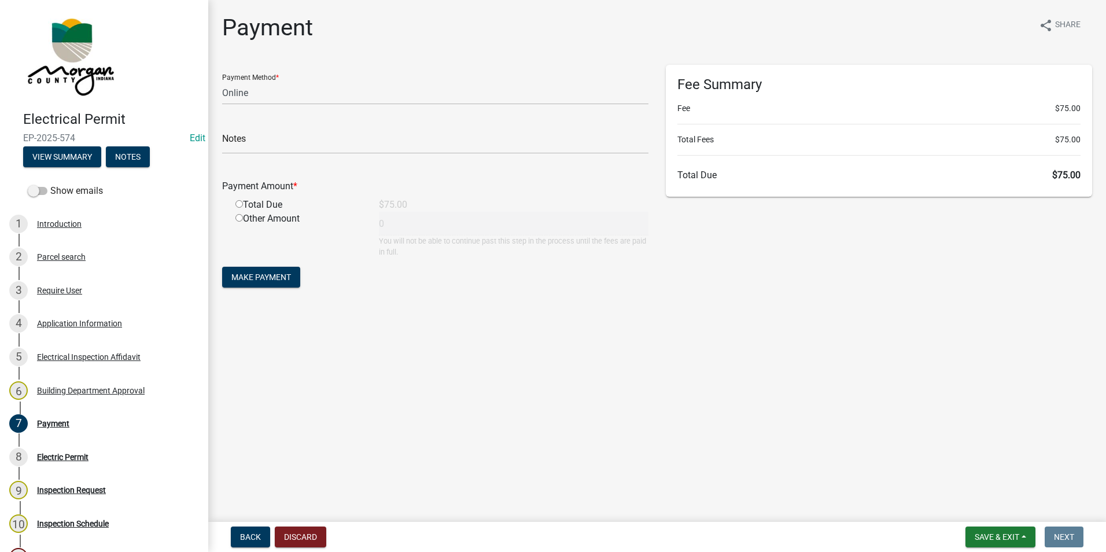
click at [236, 206] on input "radio" at bounding box center [239, 204] width 8 height 8
radio input "true"
type input "75"
click at [276, 271] on button "Make Payment" at bounding box center [261, 277] width 78 height 21
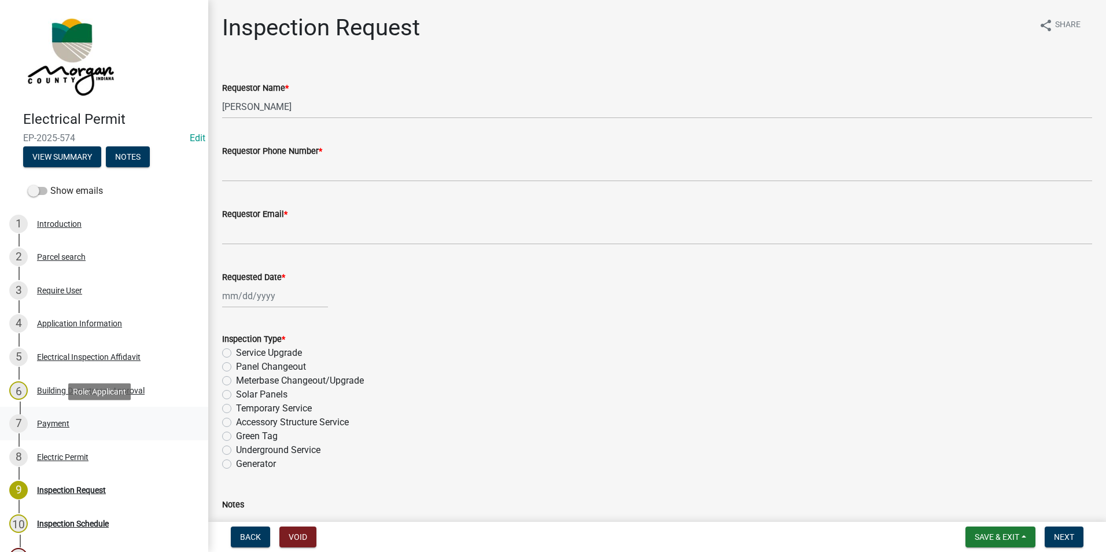
click at [57, 422] on div "Payment" at bounding box center [53, 423] width 32 height 8
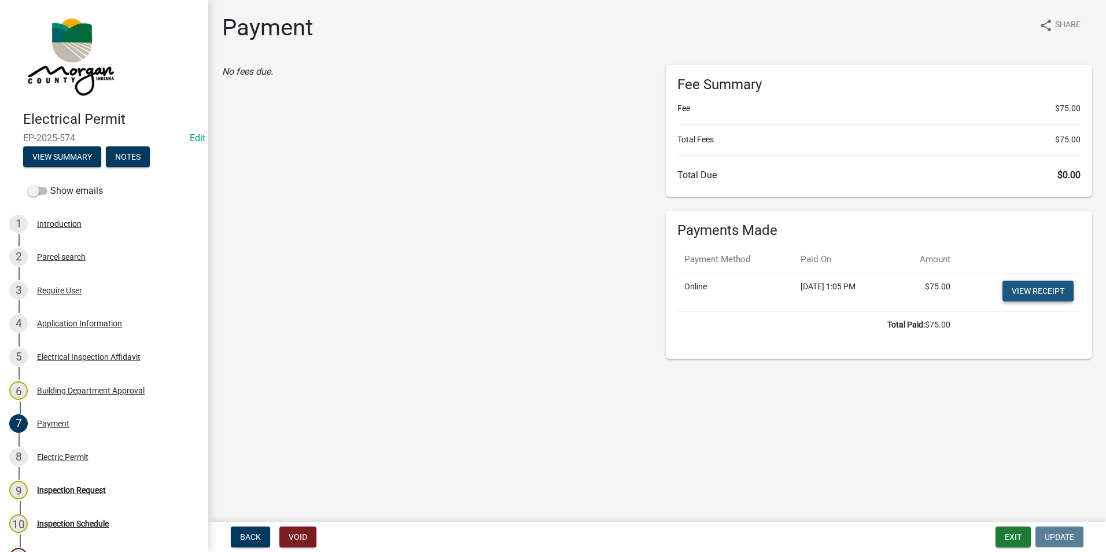
click at [1033, 286] on link "View receipt" at bounding box center [1037, 290] width 71 height 21
click at [60, 320] on div "Application Information" at bounding box center [79, 323] width 85 height 8
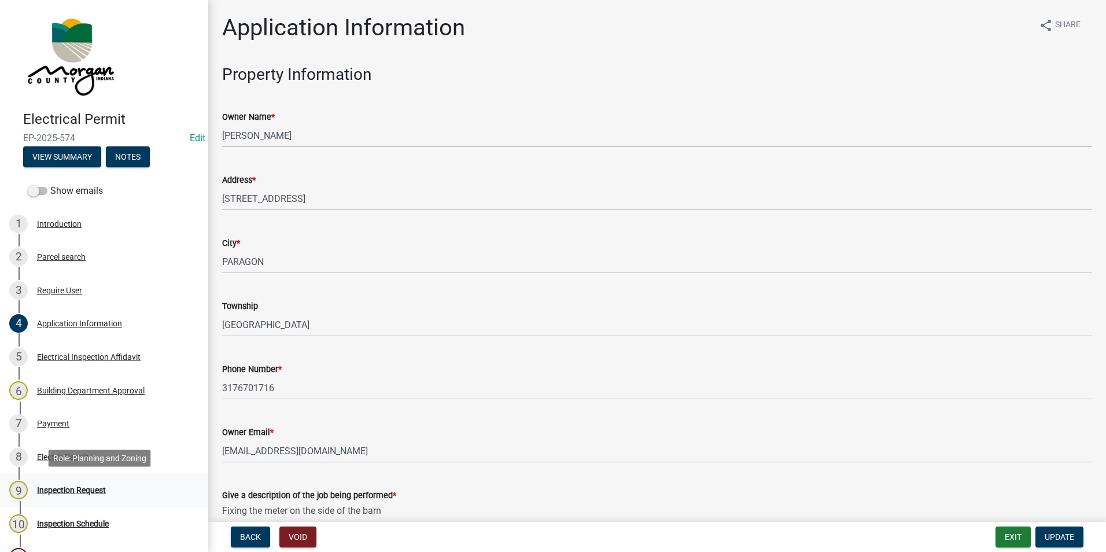
click at [58, 492] on div "Inspection Request" at bounding box center [71, 490] width 69 height 8
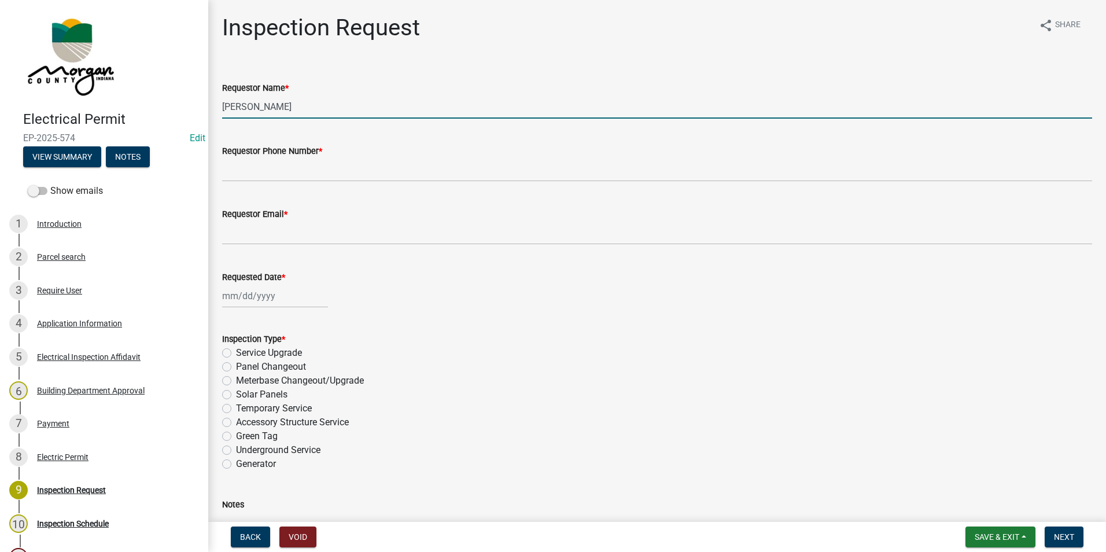
drag, startPoint x: 286, startPoint y: 110, endPoint x: 148, endPoint y: 115, distance: 137.7
click at [148, 115] on div "Electrical Permit EP-2025-574 Edit View Summary Notes Show emails 1 Introductio…" at bounding box center [553, 276] width 1106 height 552
type input "[PERSON_NAME]"
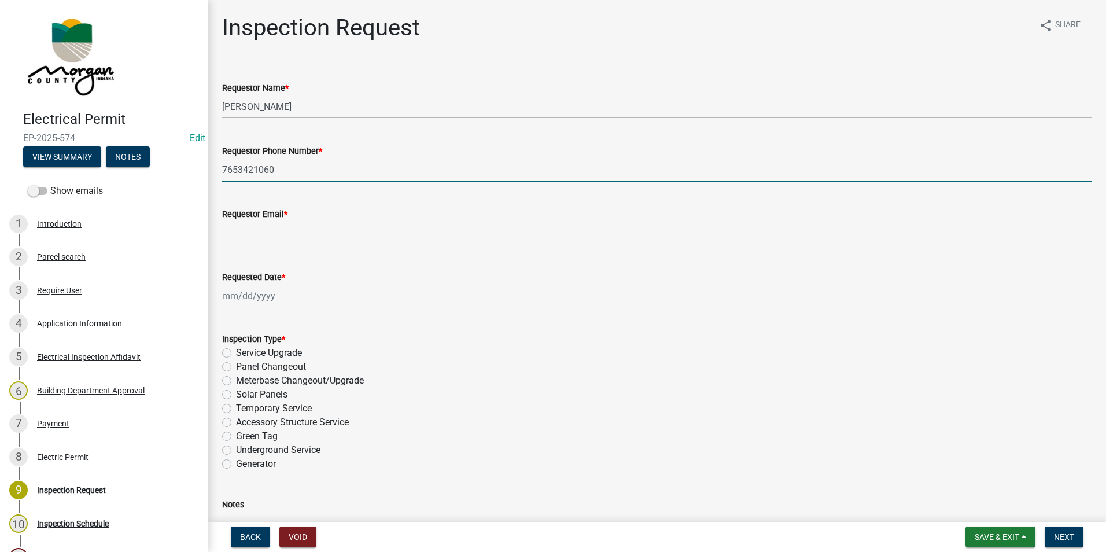
type input "7653421060"
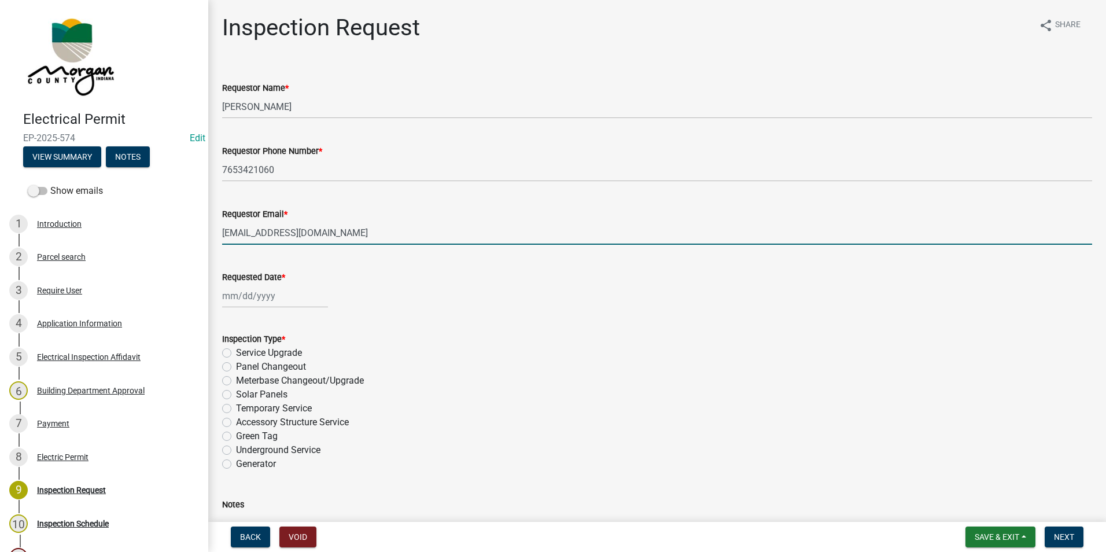
type input "[EMAIL_ADDRESS][DOMAIN_NAME]"
click at [250, 292] on div at bounding box center [275, 296] width 106 height 24
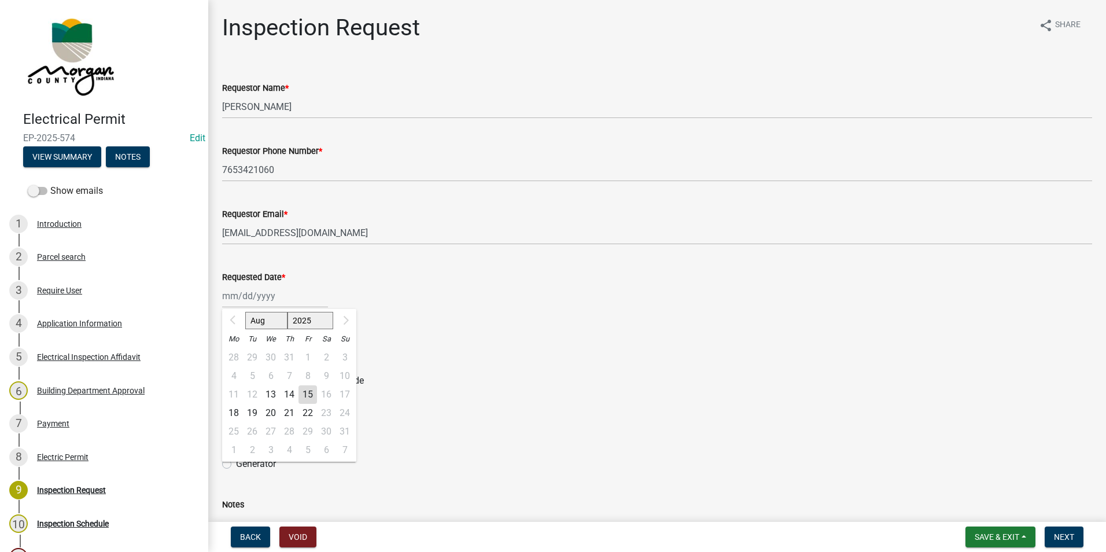
click at [237, 410] on div "18" at bounding box center [233, 413] width 19 height 19
type input "[DATE]"
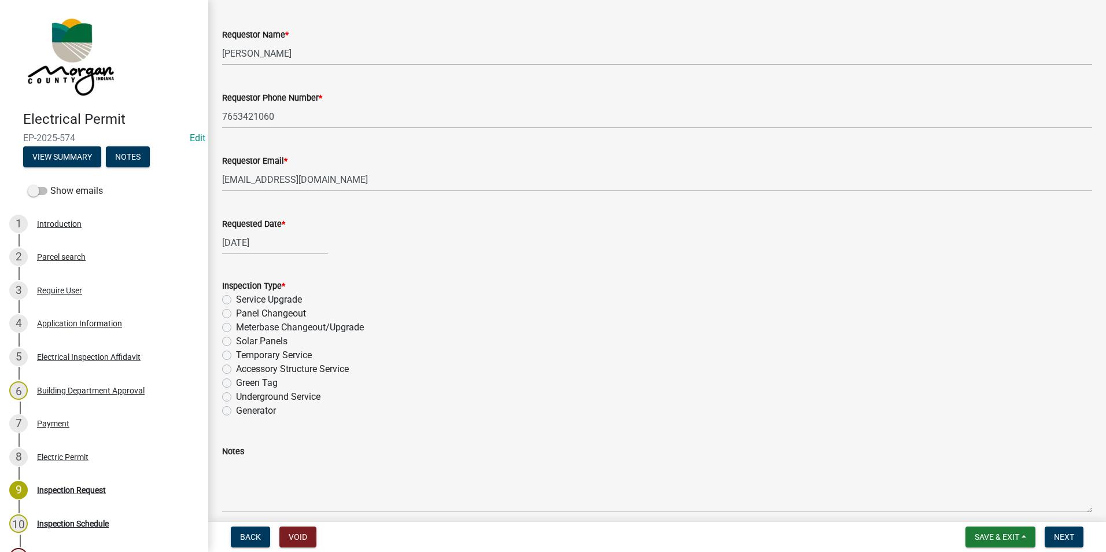
scroll to position [103, 0]
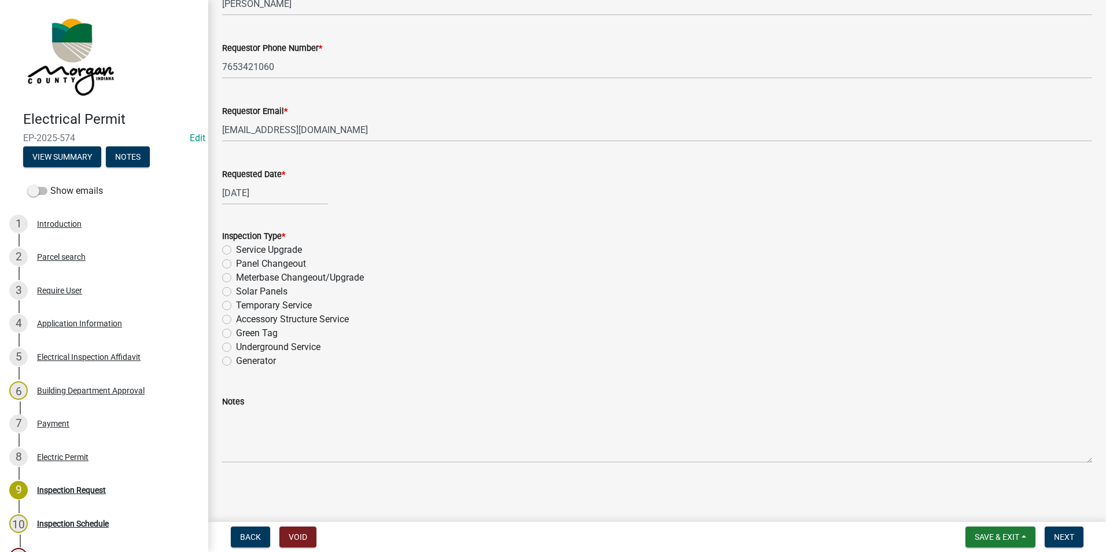
click at [236, 319] on label "Accessory Structure Service" at bounding box center [292, 319] width 113 height 14
click at [236, 319] on input "Accessory Structure Service" at bounding box center [240, 316] width 8 height 8
radio input "true"
click at [1074, 533] on button "Next" at bounding box center [1063, 536] width 39 height 21
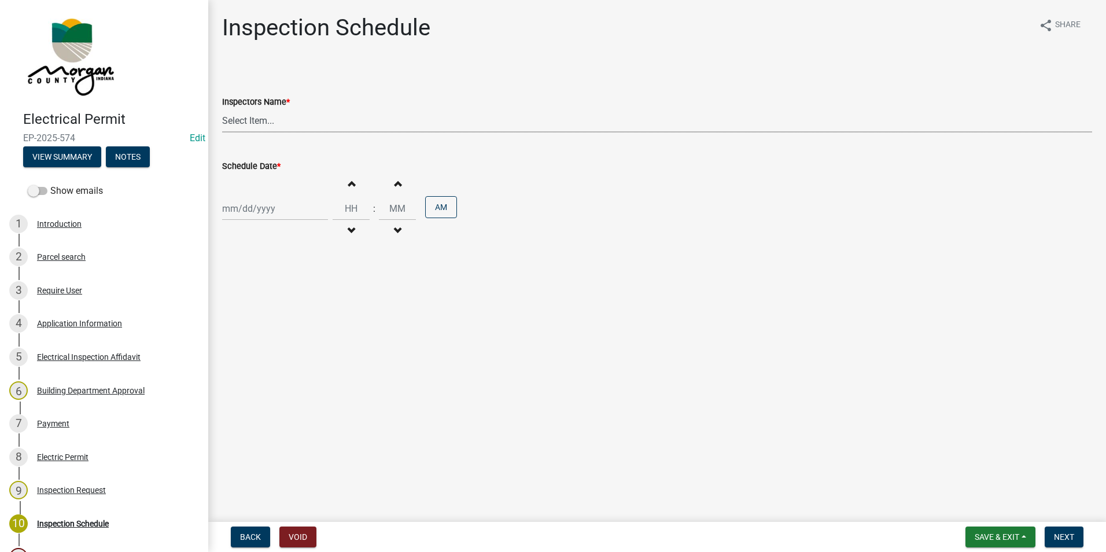
click at [289, 119] on select "Select Item... Hewett (John) AndrewMason (Andrew Mason)" at bounding box center [657, 121] width 870 height 24
select select "47d75678-cf87-418f-879d-88d5340f2bcb"
click at [222, 109] on select "Select Item... Hewett (John) AndrewMason (Andrew Mason)" at bounding box center [657, 121] width 870 height 24
click at [285, 220] on div at bounding box center [275, 209] width 106 height 24
select select "8"
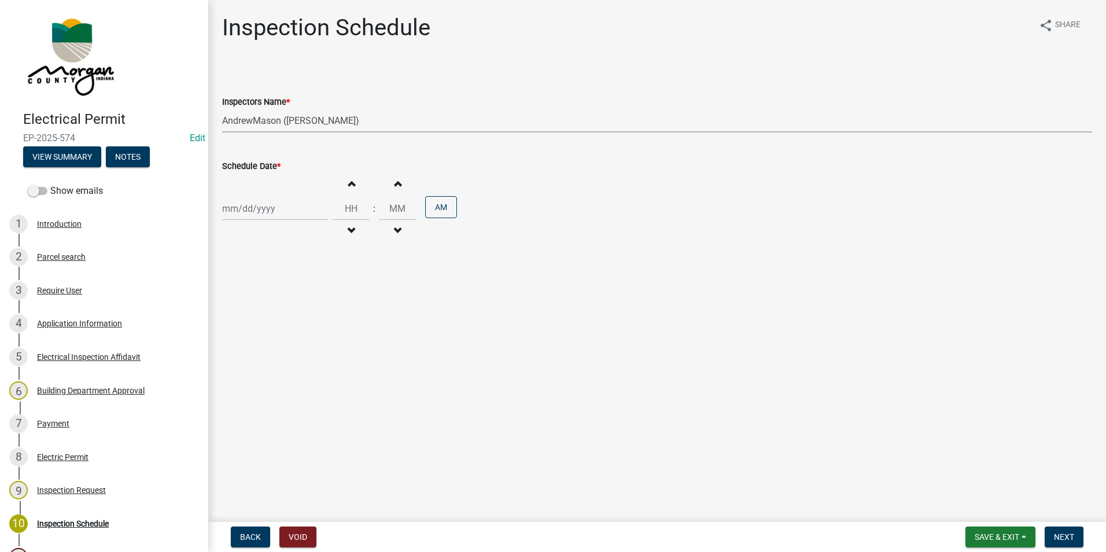
select select "2025"
click at [237, 327] on div "18" at bounding box center [233, 325] width 19 height 19
type input "[DATE]"
click at [1068, 537] on span "Next" at bounding box center [1064, 536] width 20 height 9
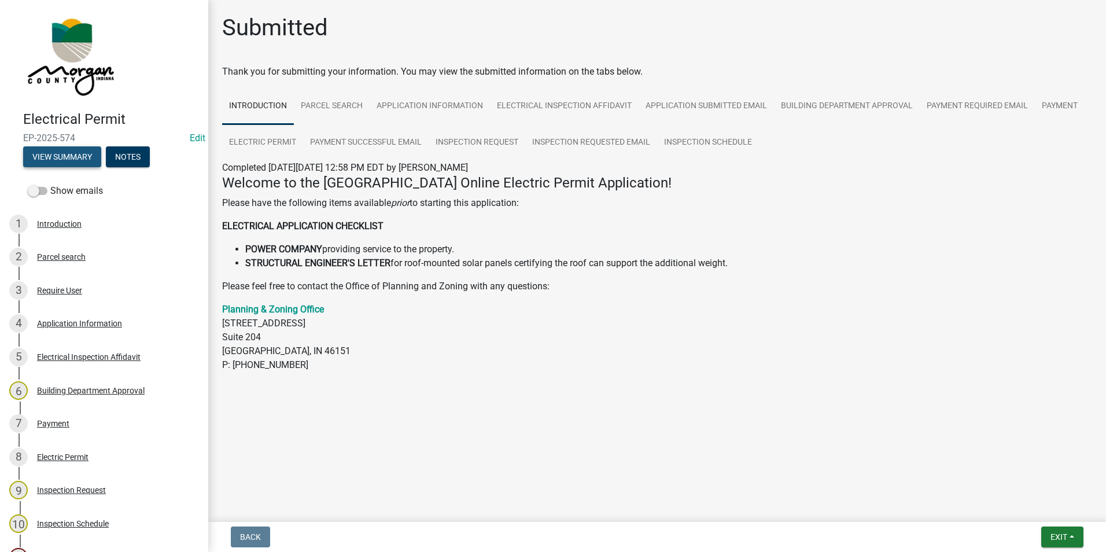
click at [69, 151] on button "View Summary" at bounding box center [62, 156] width 78 height 21
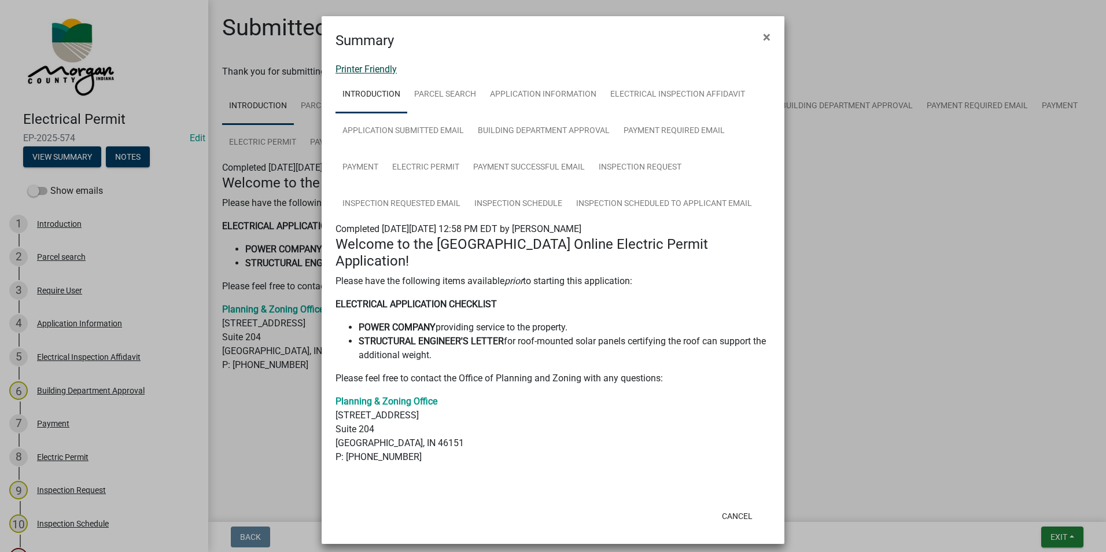
click at [374, 67] on link "Printer Friendly" at bounding box center [365, 69] width 61 height 11
click at [764, 35] on span "×" at bounding box center [767, 37] width 8 height 16
